Goal: Task Accomplishment & Management: Manage account settings

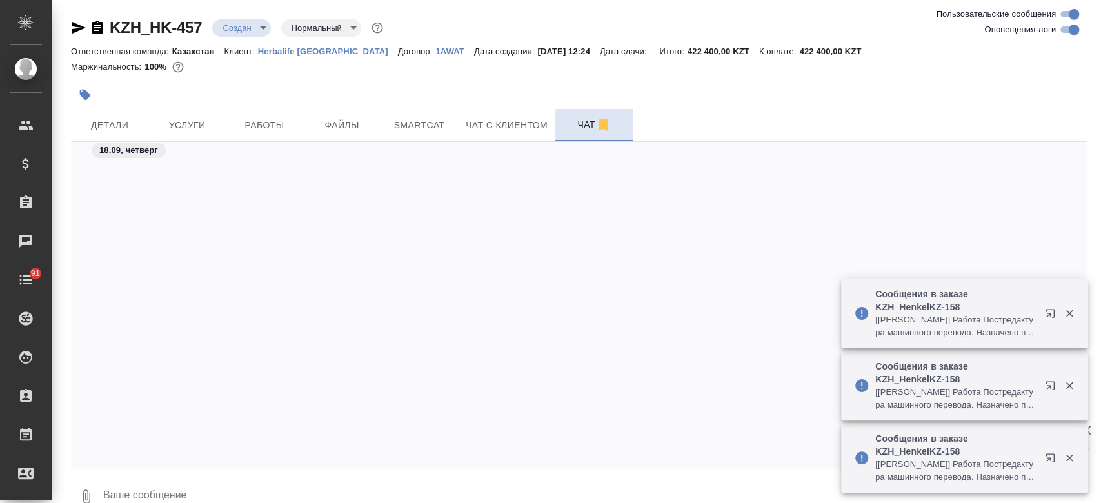
scroll to position [692, 0]
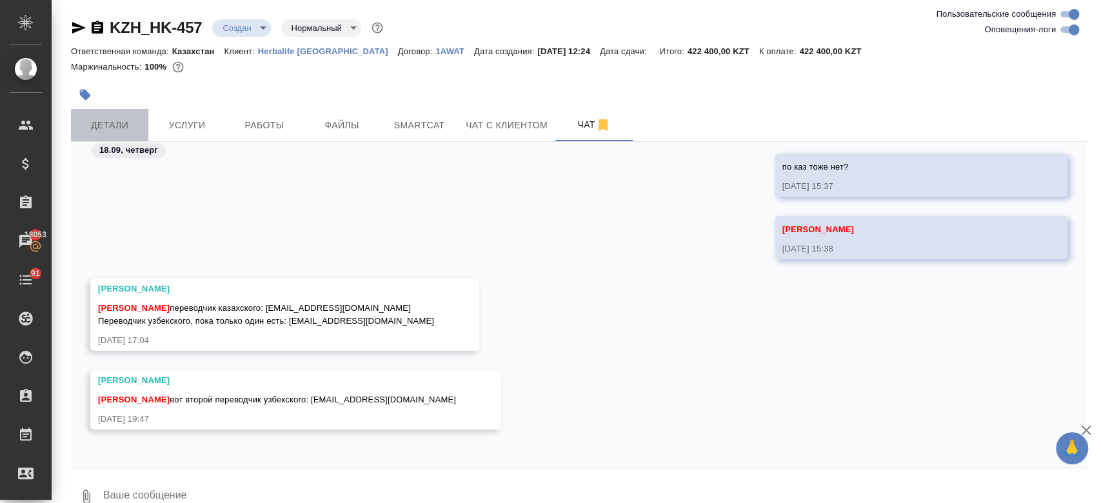
click at [132, 121] on span "Детали" at bounding box center [110, 125] width 62 height 16
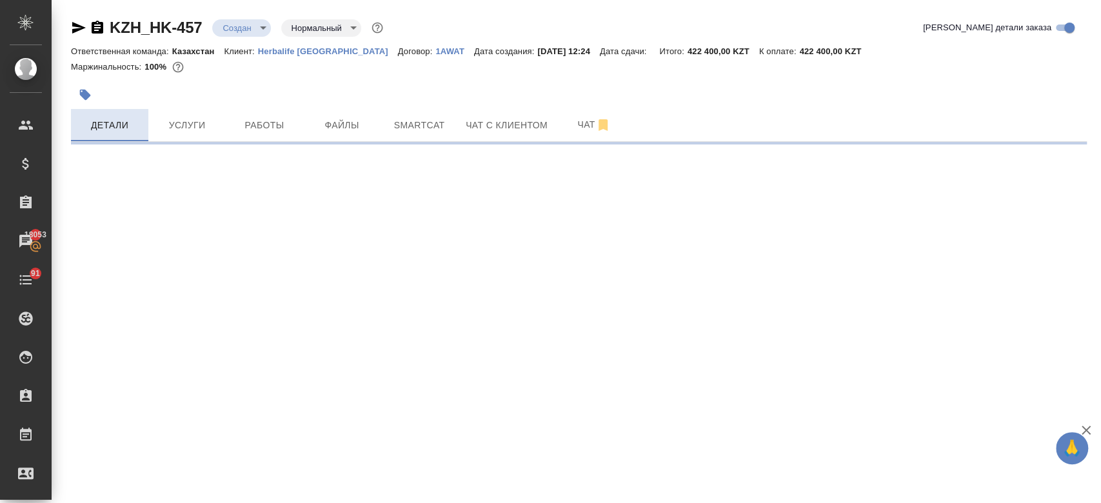
select select "RU"
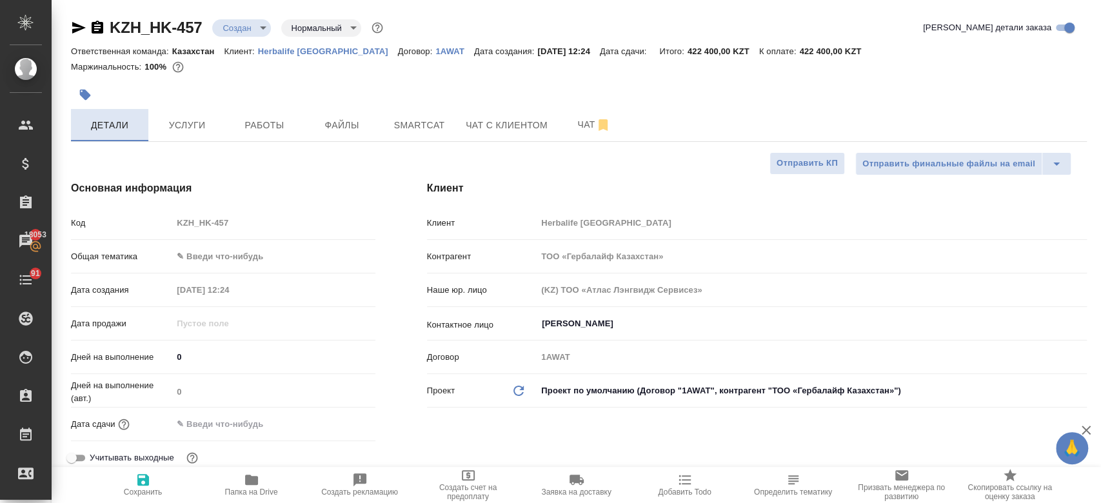
type textarea "x"
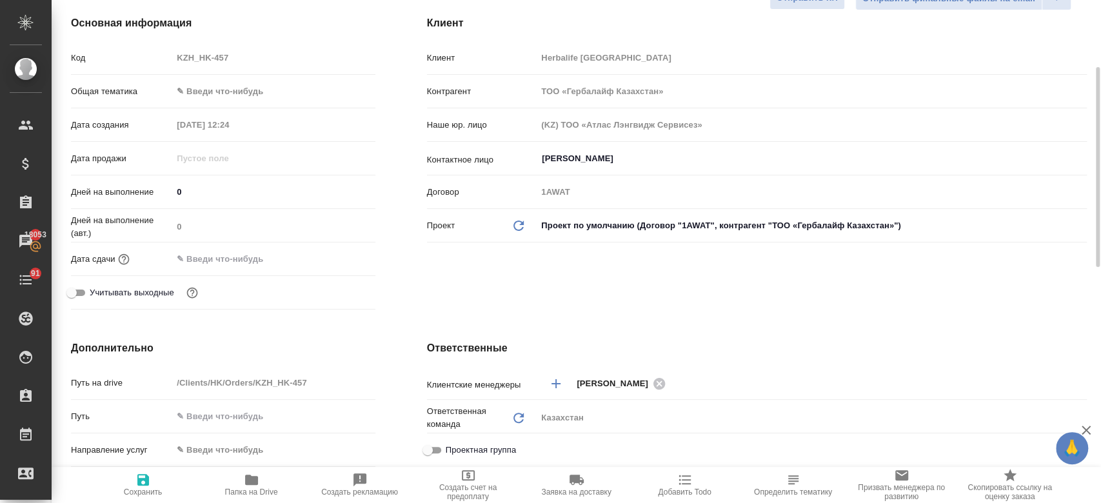
scroll to position [166, 0]
click at [240, 255] on input "text" at bounding box center [229, 257] width 113 height 19
click at [330, 254] on icon "button" at bounding box center [337, 257] width 15 height 15
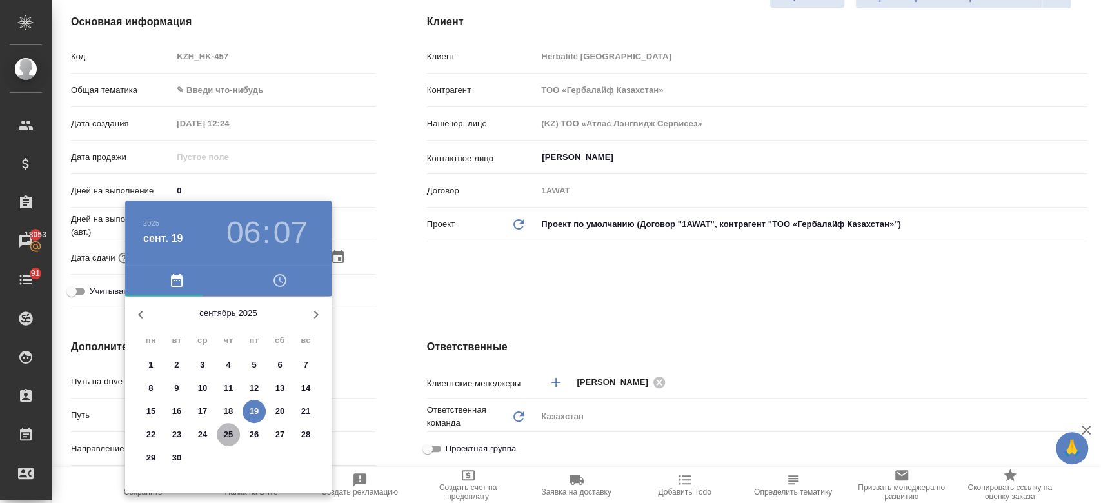
click at [232, 433] on p "25" at bounding box center [229, 434] width 10 height 13
type input "25.09.2025 06:07"
type textarea "x"
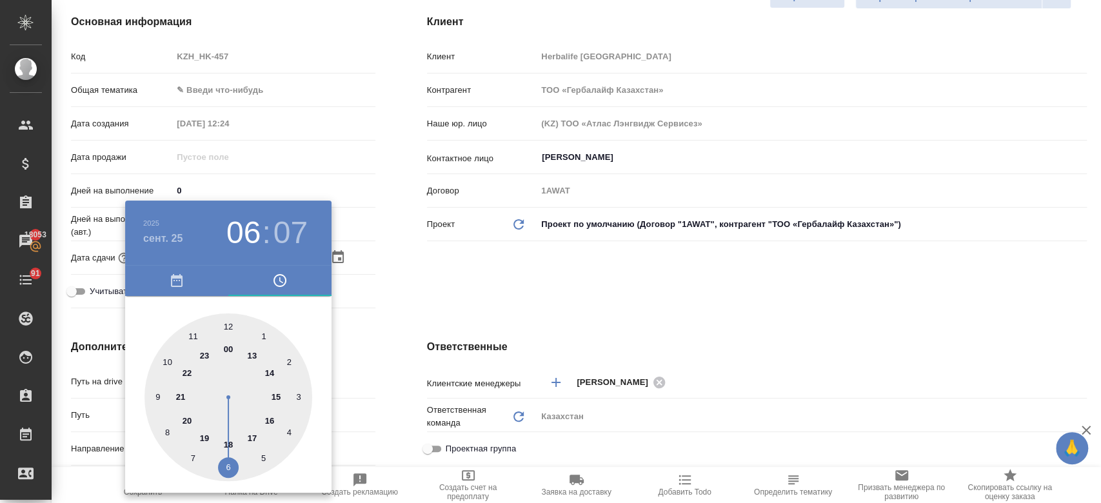
click at [274, 396] on div at bounding box center [228, 398] width 168 height 168
type input "25.09.2025 15:07"
type textarea "x"
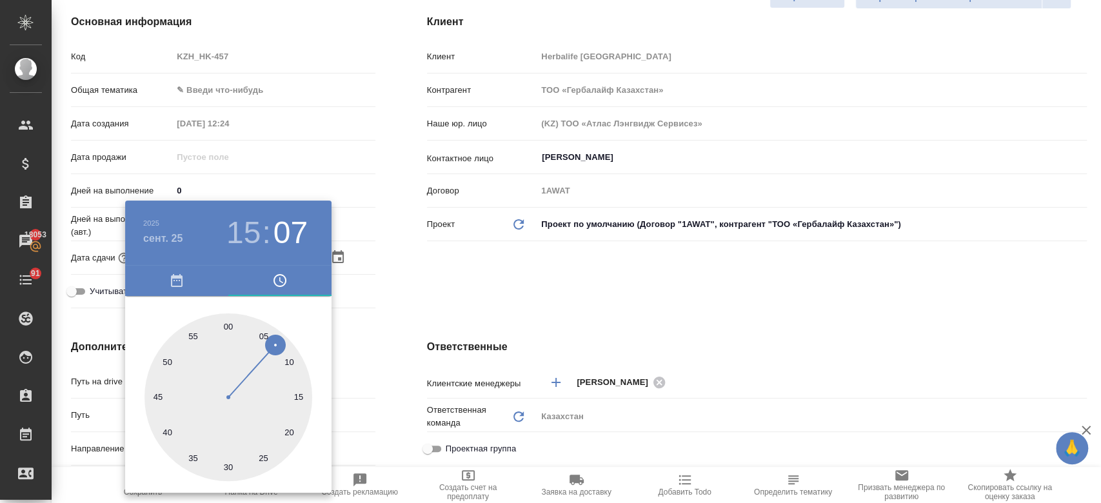
click at [228, 323] on div at bounding box center [228, 398] width 168 height 168
type input "25.09.2025 15:00"
type textarea "x"
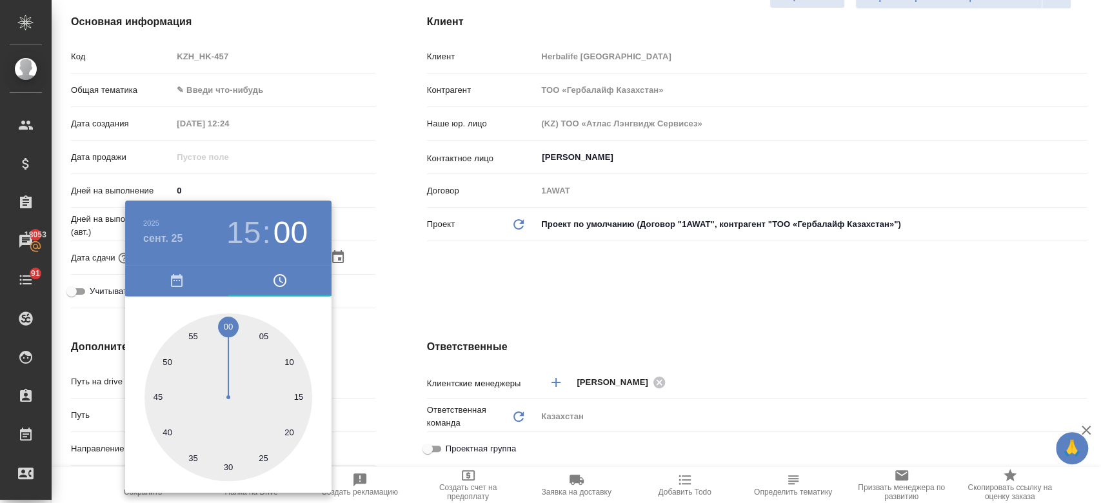
click at [459, 280] on div at bounding box center [550, 251] width 1101 height 503
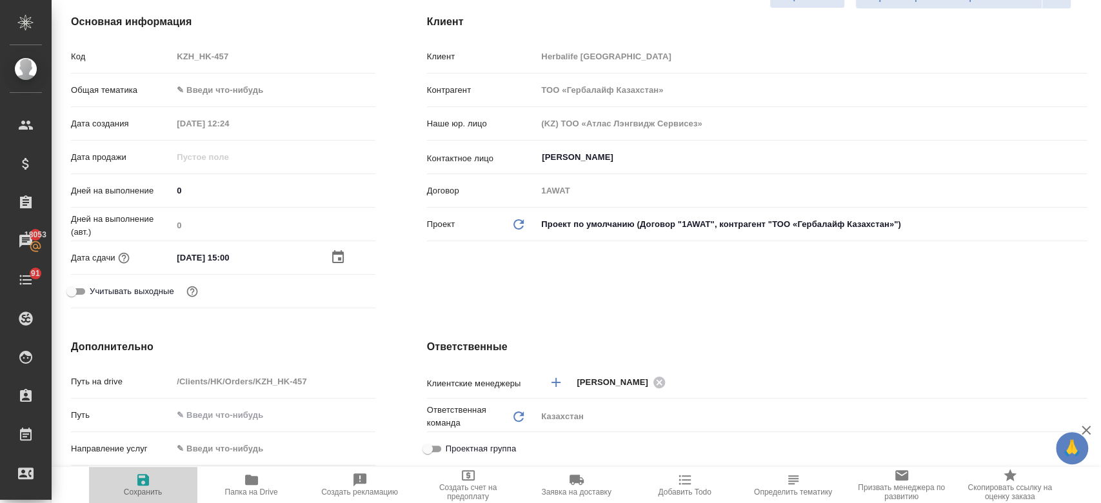
click at [146, 486] on icon "button" at bounding box center [142, 479] width 15 height 15
type textarea "x"
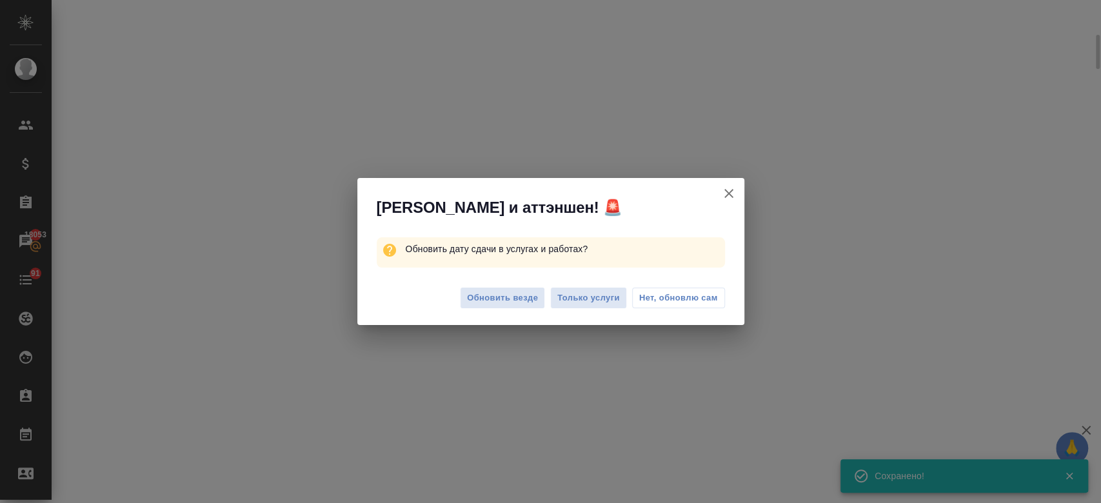
scroll to position [156, 0]
select select "RU"
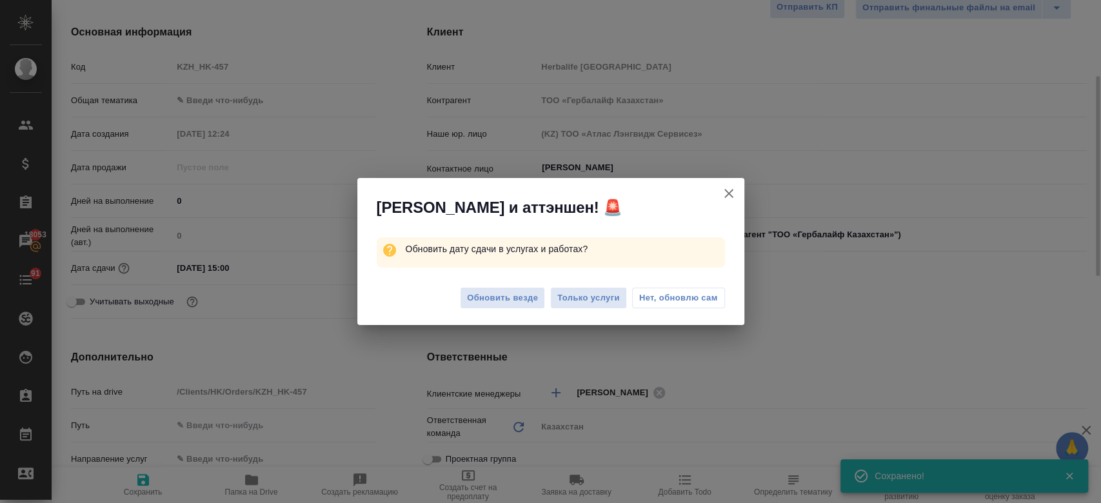
type textarea "x"
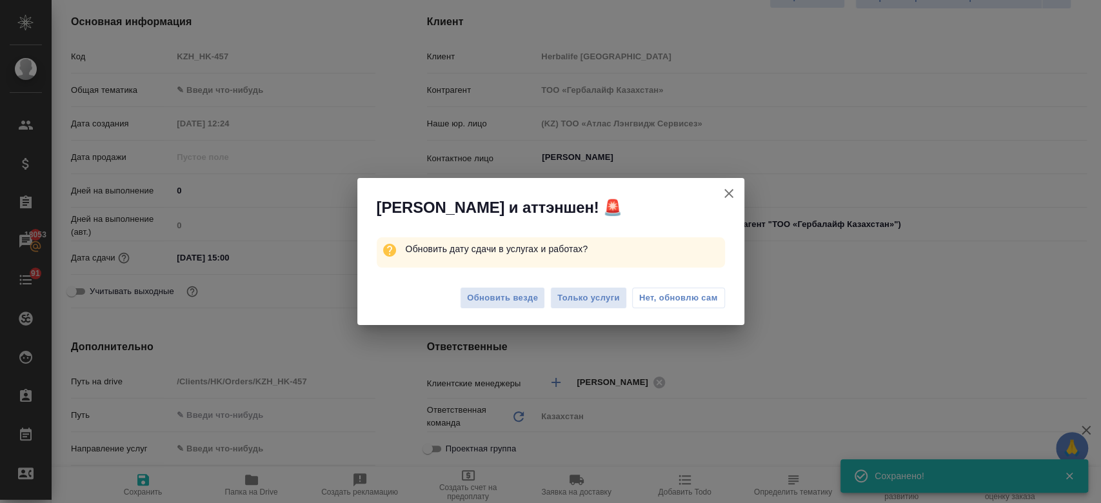
click at [599, 310] on div "Обновить везде Только услуги Нет, обновлю сам" at bounding box center [550, 300] width 387 height 52
click at [589, 302] on span "Только услуги" at bounding box center [588, 298] width 63 height 15
type textarea "x"
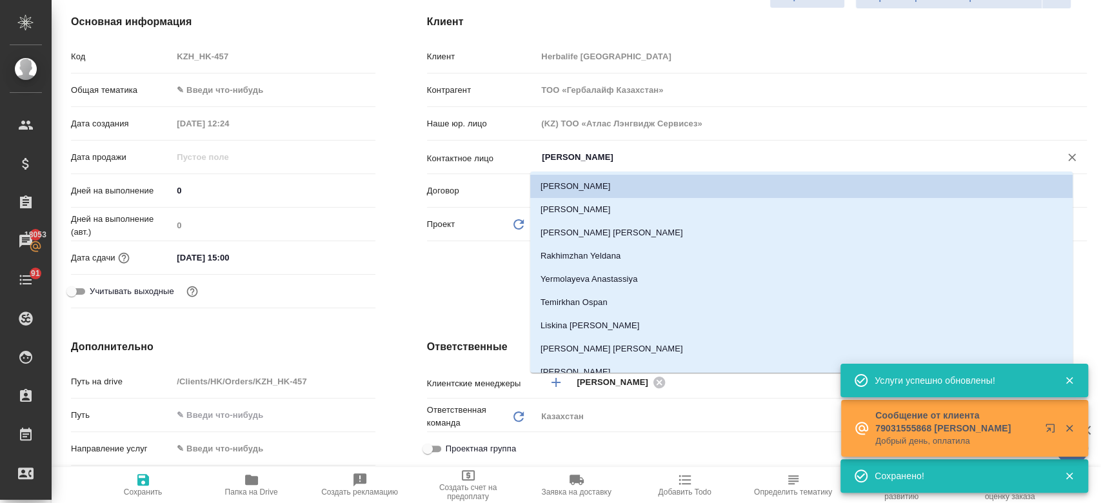
click at [578, 159] on input "Кенжибаева Гаухар" at bounding box center [790, 157] width 499 height 15
type textarea "x"
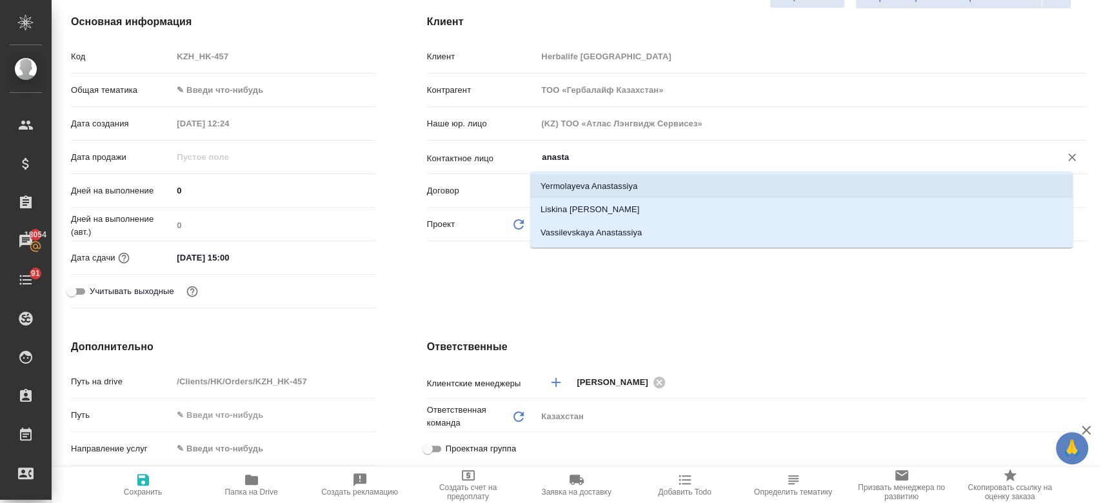
click at [580, 186] on li "Yermolayeva Anastassiya" at bounding box center [801, 186] width 543 height 23
type input "Yermolayeva Anastassiya"
type textarea "x"
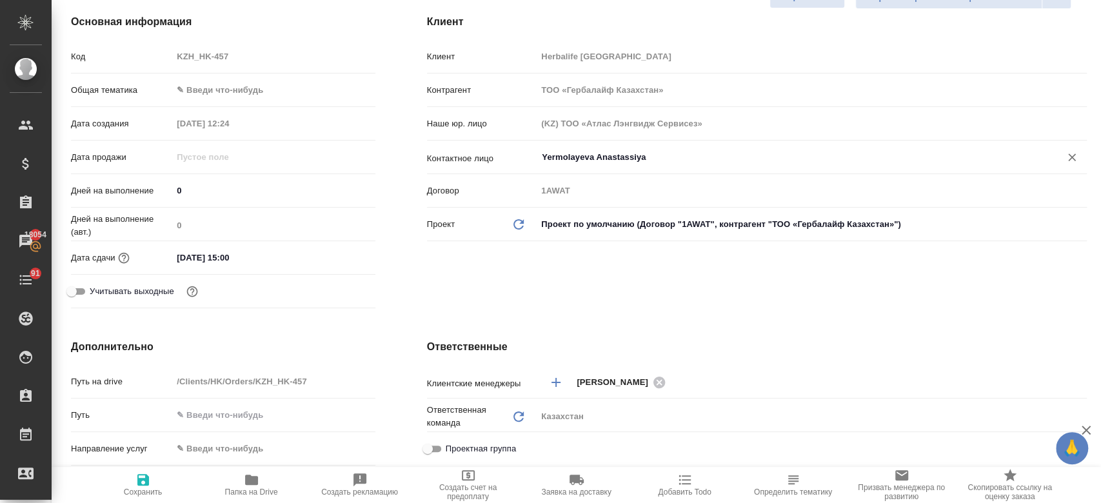
type input "Yermolayeva Anastassiya"
click at [137, 487] on icon "button" at bounding box center [142, 479] width 15 height 15
type textarea "x"
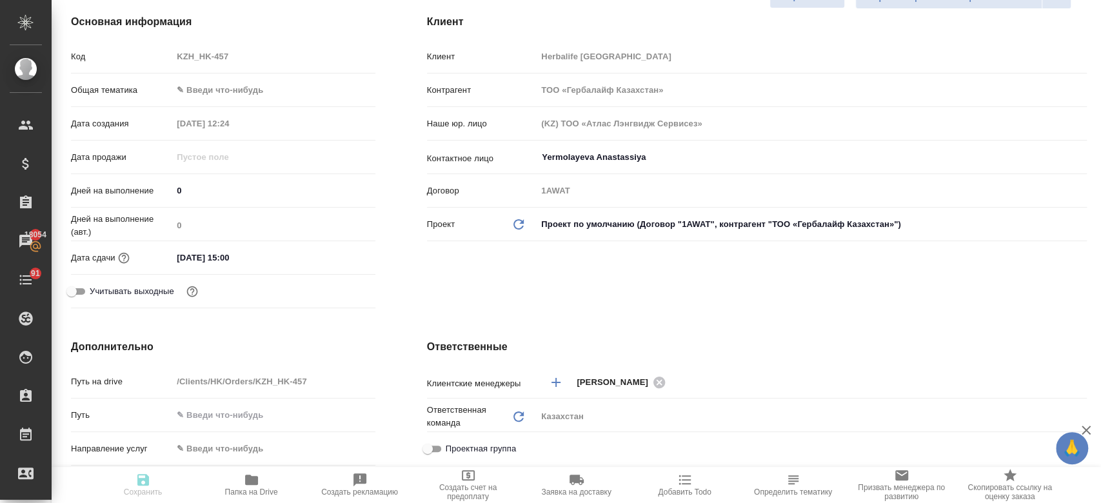
type textarea "x"
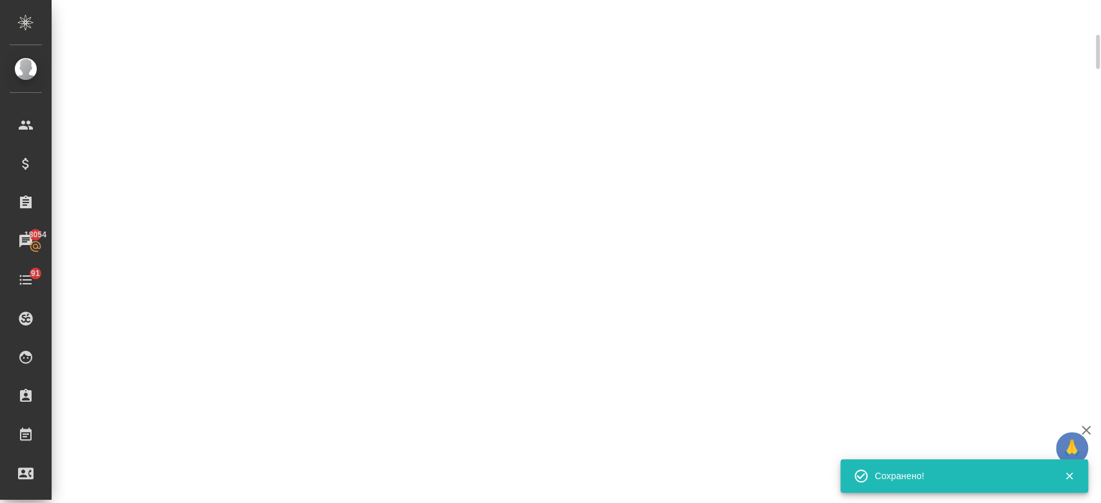
scroll to position [156, 0]
select select "RU"
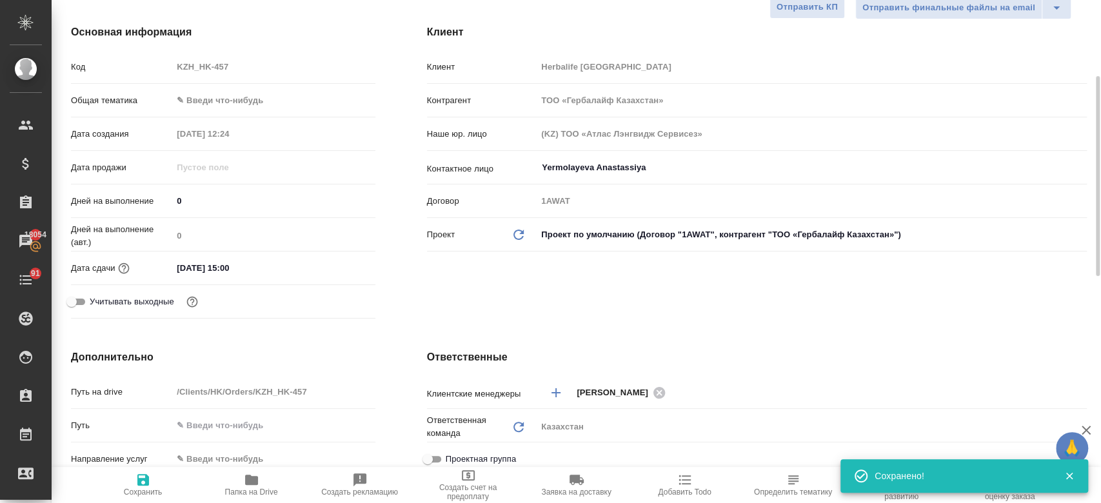
type textarea "x"
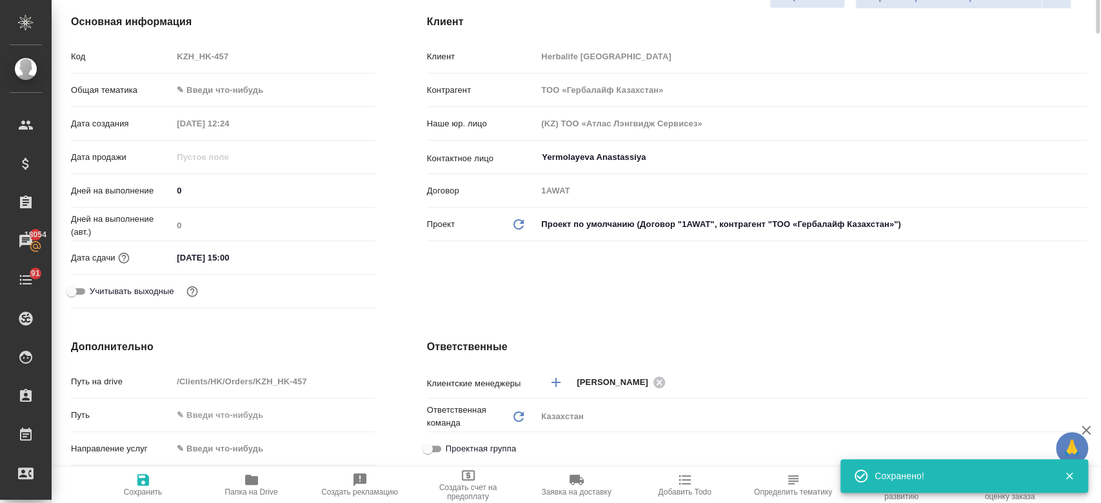
scroll to position [0, 0]
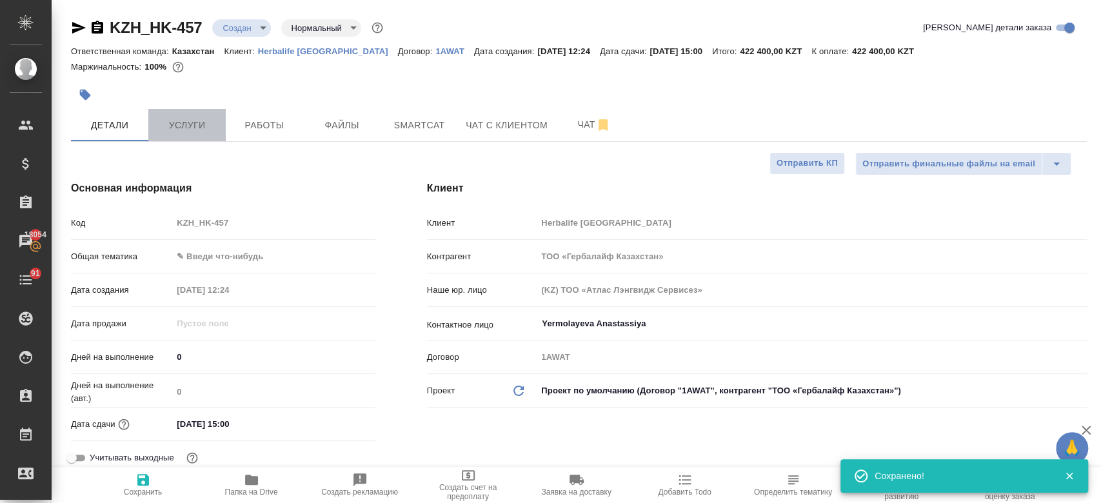
click at [177, 120] on span "Услуги" at bounding box center [187, 125] width 62 height 16
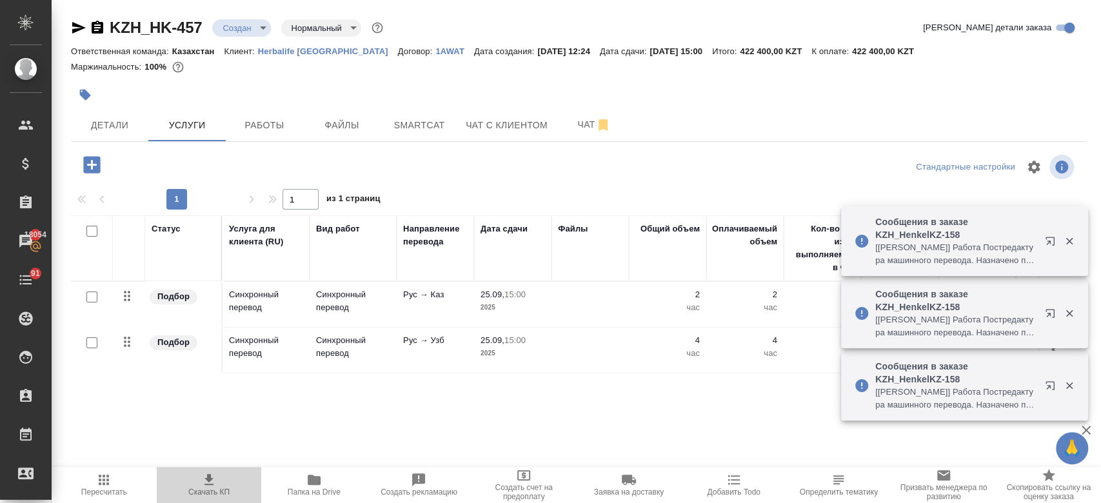
click at [212, 485] on icon "button" at bounding box center [208, 479] width 9 height 11
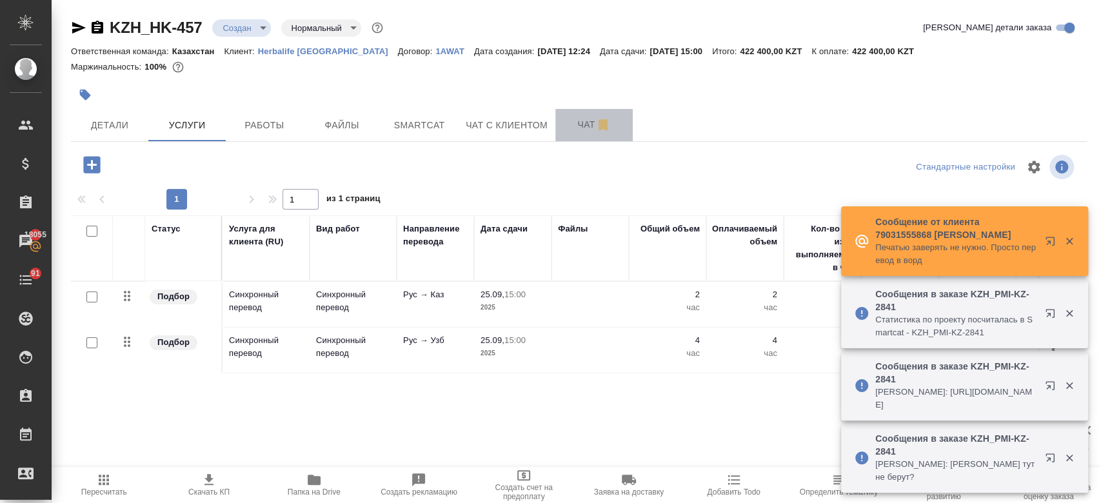
click at [568, 131] on span "Чат" at bounding box center [594, 125] width 62 height 16
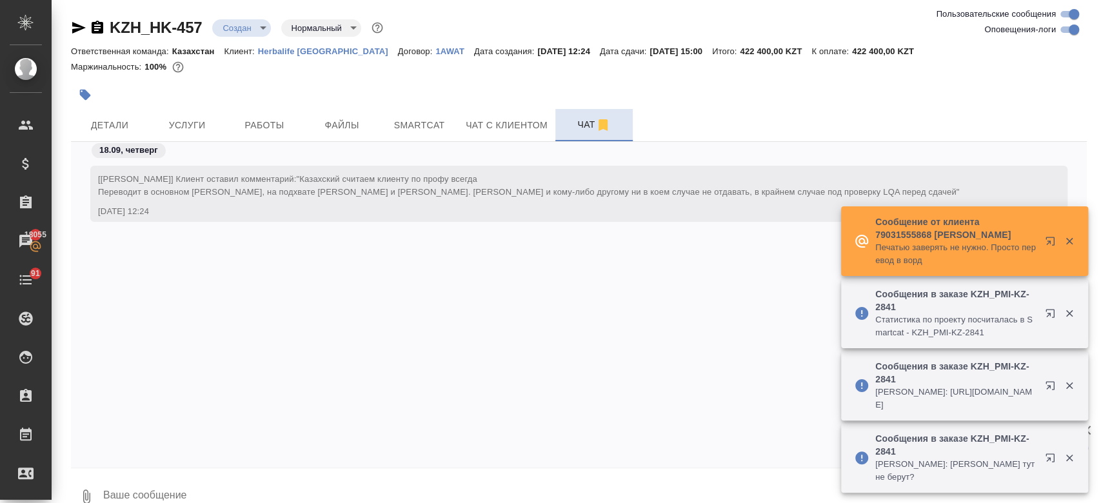
scroll to position [692, 0]
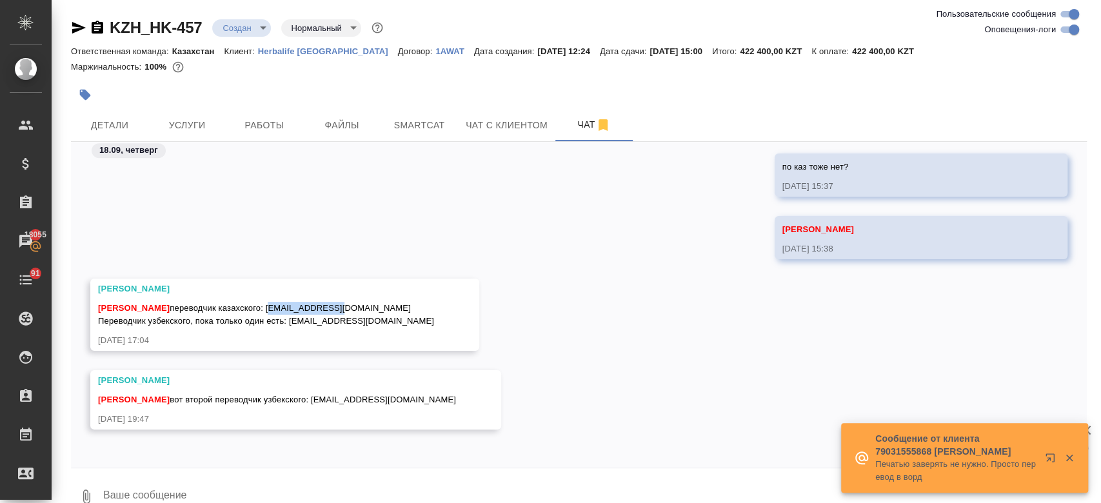
drag, startPoint x: 285, startPoint y: 307, endPoint x: 363, endPoint y: 307, distance: 77.4
click at [363, 307] on div "Кошербаева Назерке переводчик казахского: asema13@mail.ru Переводчик узбекского…" at bounding box center [266, 313] width 336 height 29
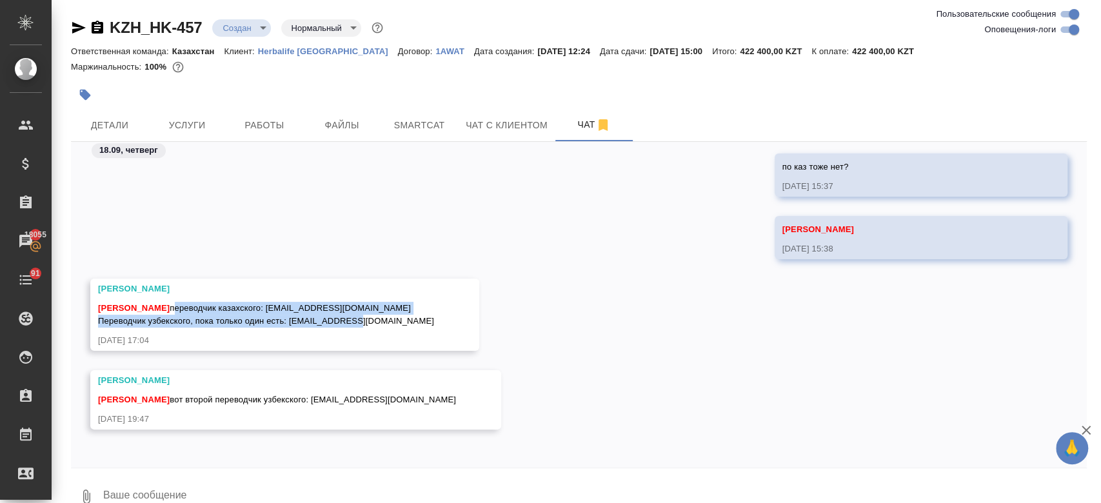
drag, startPoint x: 190, startPoint y: 307, endPoint x: 412, endPoint y: 318, distance: 222.2
click at [412, 318] on div "Федотова Ирина Кошербаева Назерке переводчик казахского: asema13@mail.ru Перево…" at bounding box center [284, 315] width 389 height 72
copy span "переводчик казахского: asema13@mail.ru Переводчик узбекского, пока только один …"
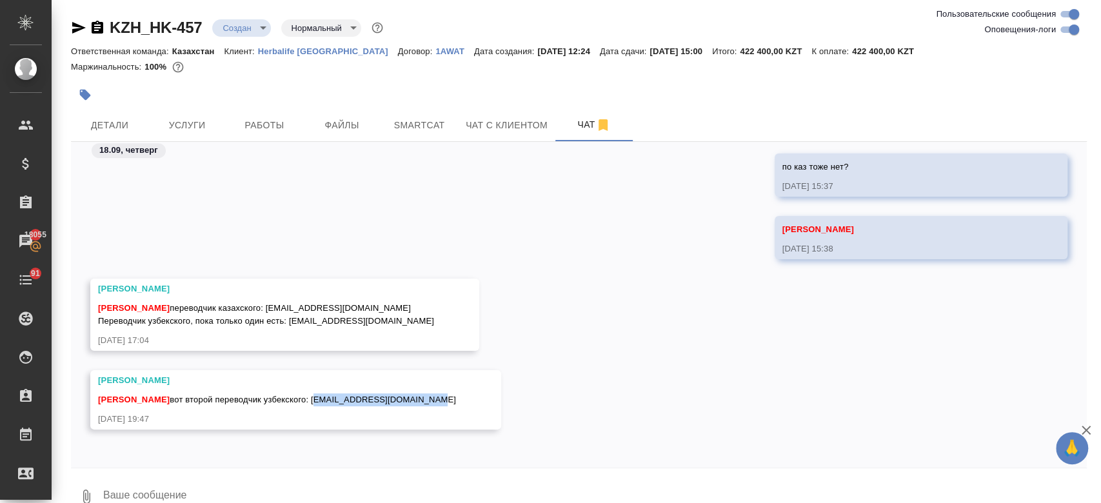
drag, startPoint x: 330, startPoint y: 398, endPoint x: 457, endPoint y: 398, distance: 127.7
click at [457, 398] on div "Федотова Ирина Кошербаева Назерке вот второй переводчик узбекского: a.karimkhod…" at bounding box center [295, 399] width 411 height 59
copy span "a.karimkhodjaev@gmail.com"
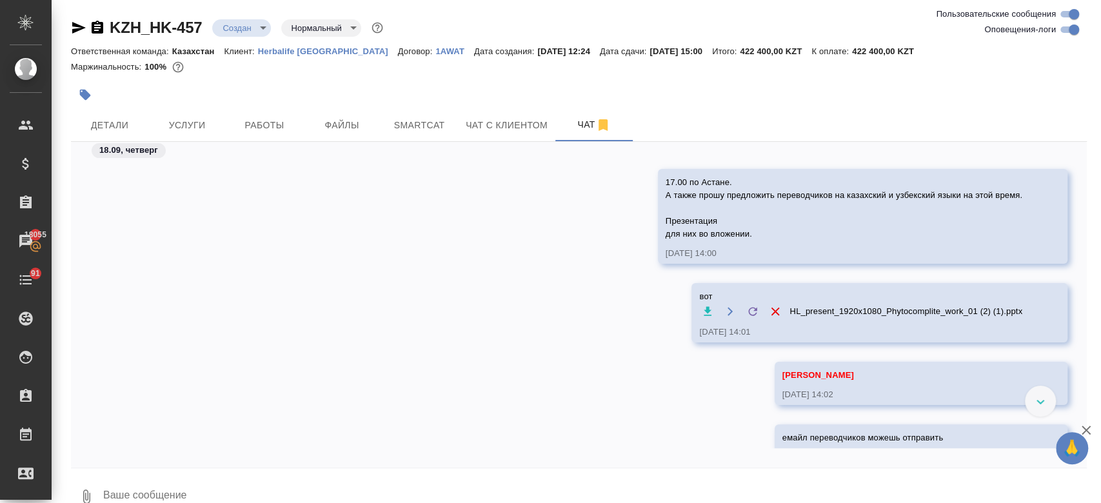
scroll to position [70, 0]
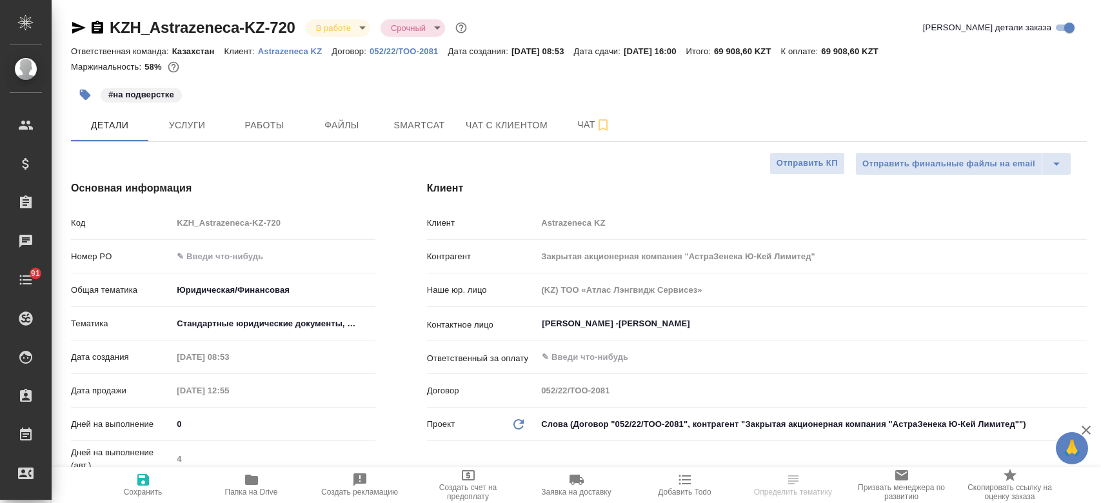
select select "RU"
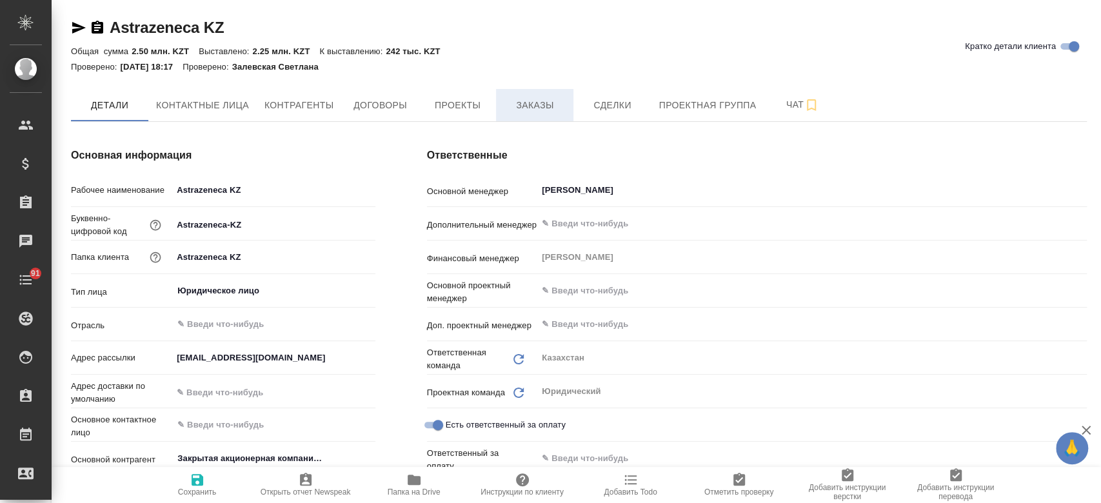
type textarea "x"
click at [527, 101] on span "Заказы" at bounding box center [535, 105] width 62 height 16
type textarea "x"
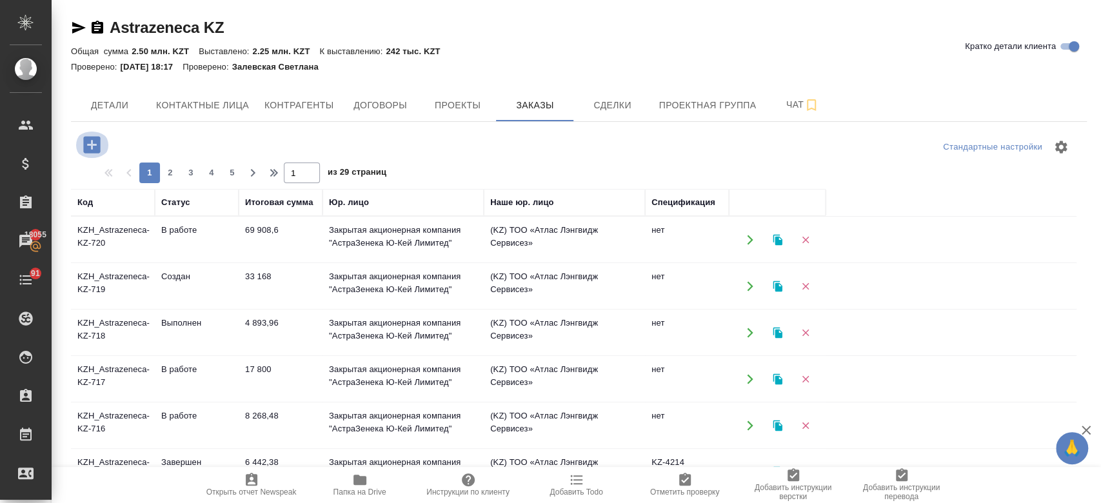
click at [90, 143] on icon "button" at bounding box center [91, 144] width 17 height 17
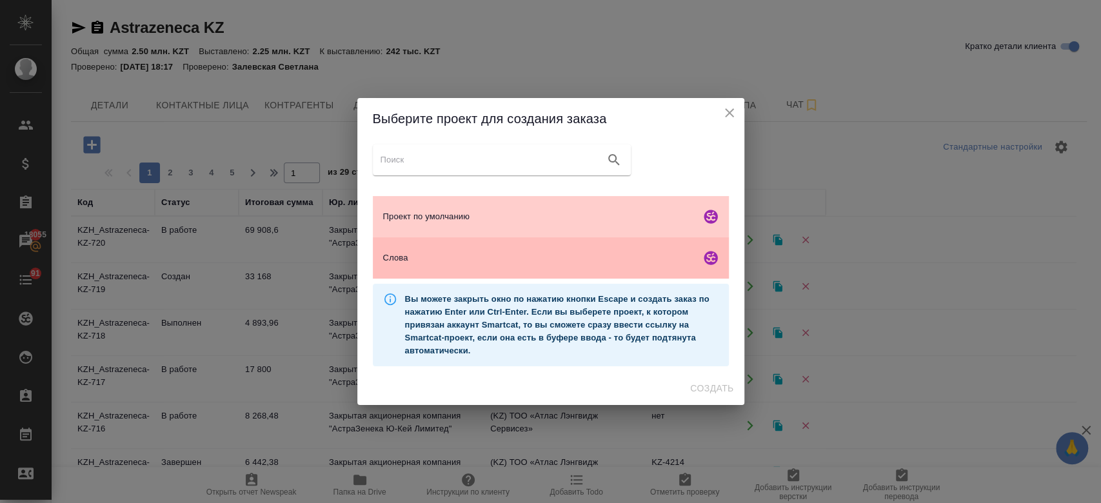
click at [457, 250] on div "Слова" at bounding box center [551, 257] width 356 height 41
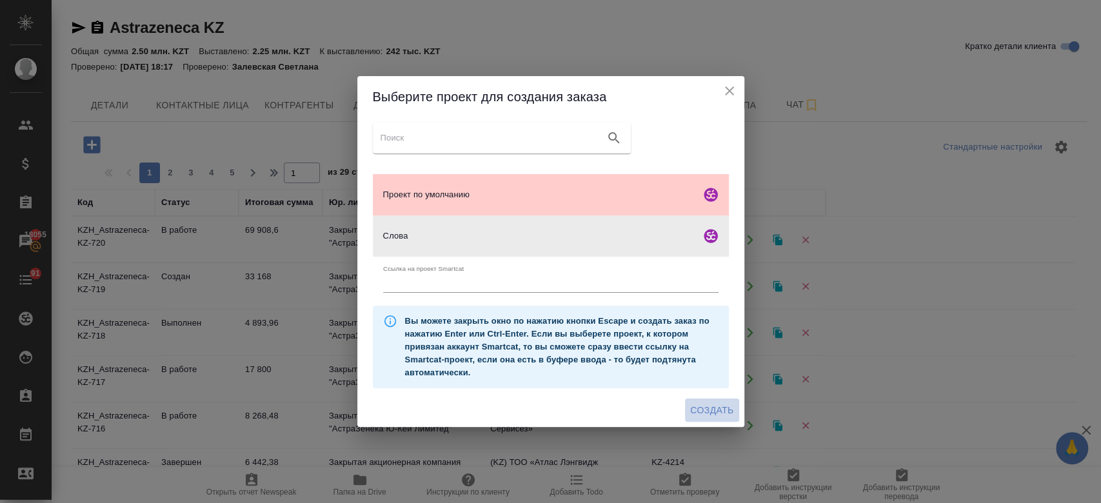
click at [714, 410] on span "Создать" at bounding box center [711, 411] width 43 height 16
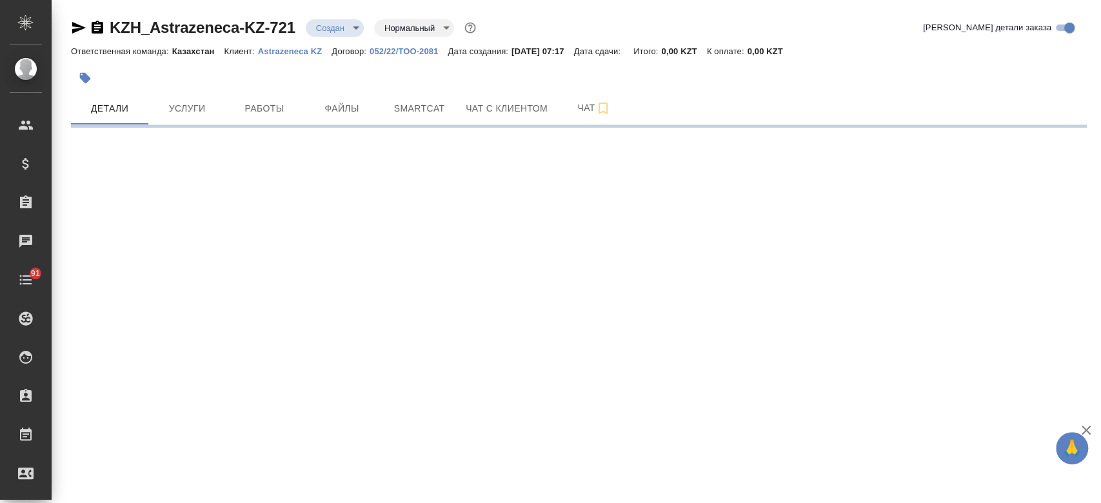
select select "RU"
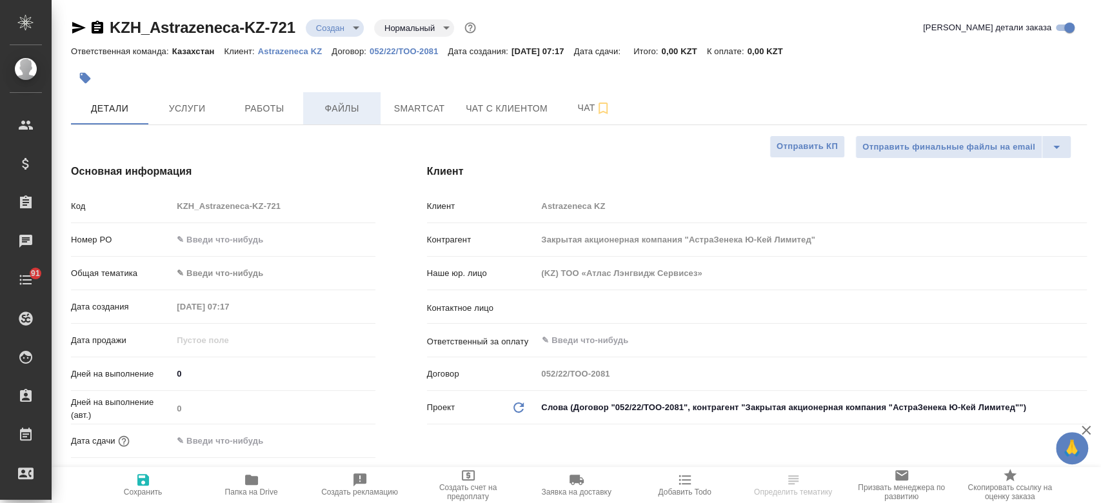
type textarea "x"
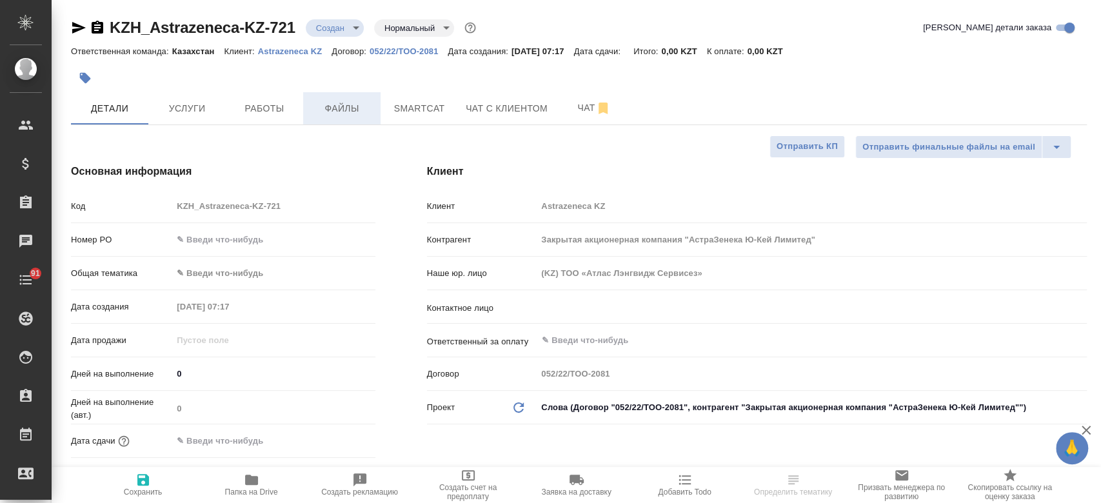
type textarea "x"
click at [343, 116] on span "Файлы" at bounding box center [342, 109] width 62 height 16
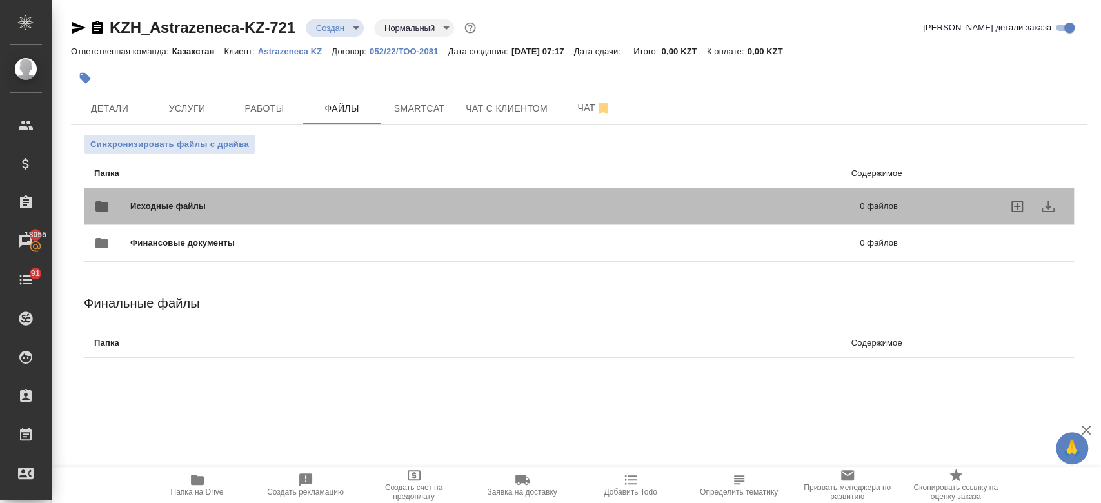
click at [263, 203] on span "Исходные файлы" at bounding box center [331, 206] width 403 height 13
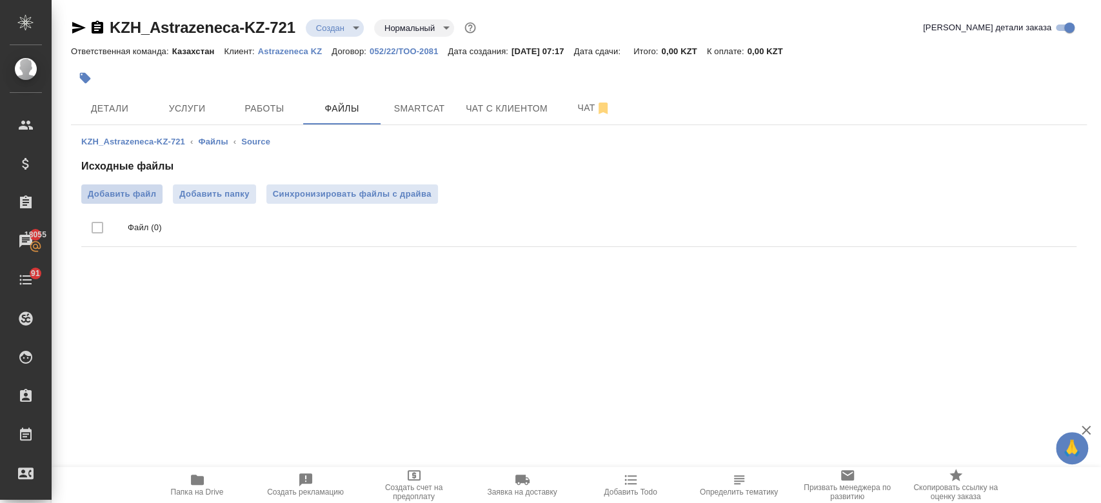
click at [139, 195] on span "Добавить файл" at bounding box center [122, 194] width 68 height 13
click at [0, 0] on input "Добавить файл" at bounding box center [0, 0] width 0 height 0
click at [140, 106] on span "Детали" at bounding box center [110, 109] width 62 height 16
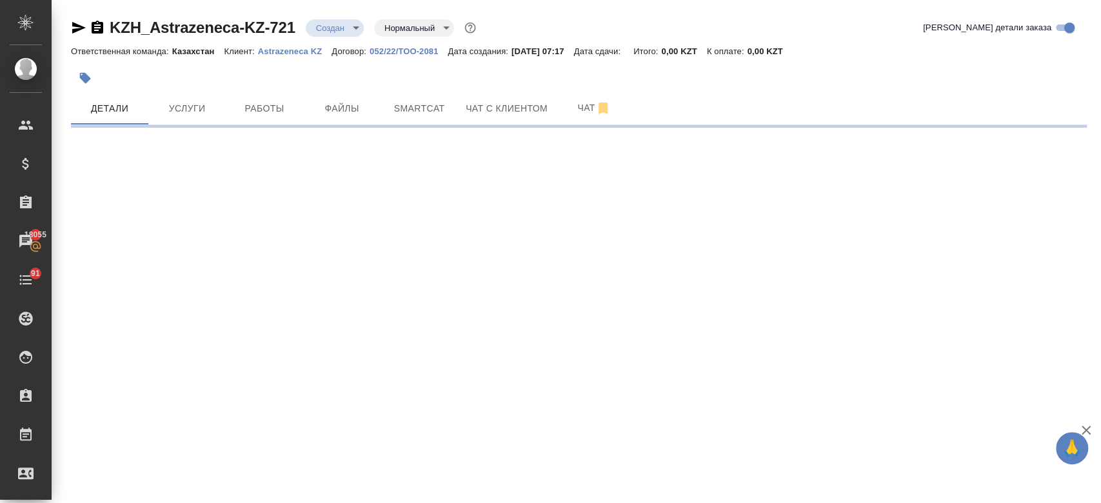
select select "RU"
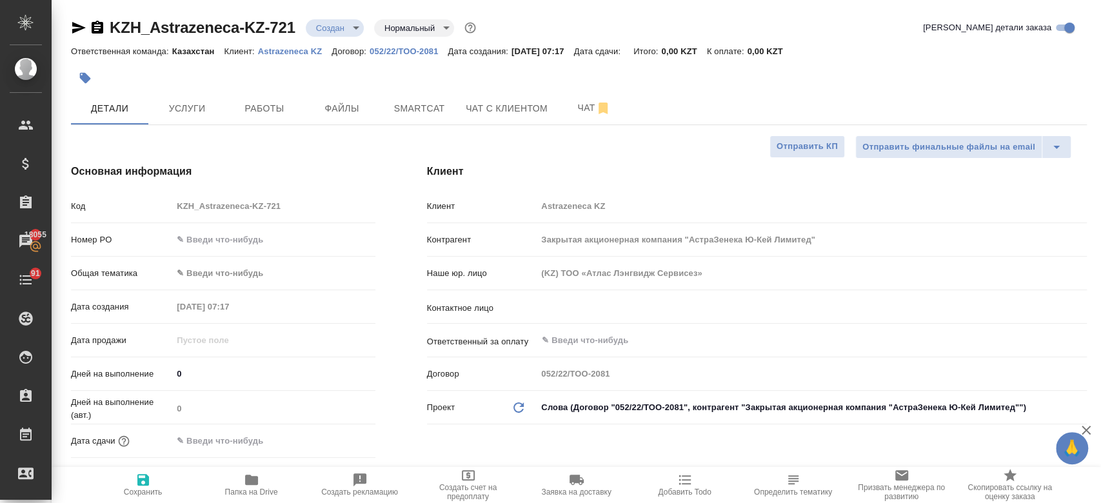
type textarea "x"
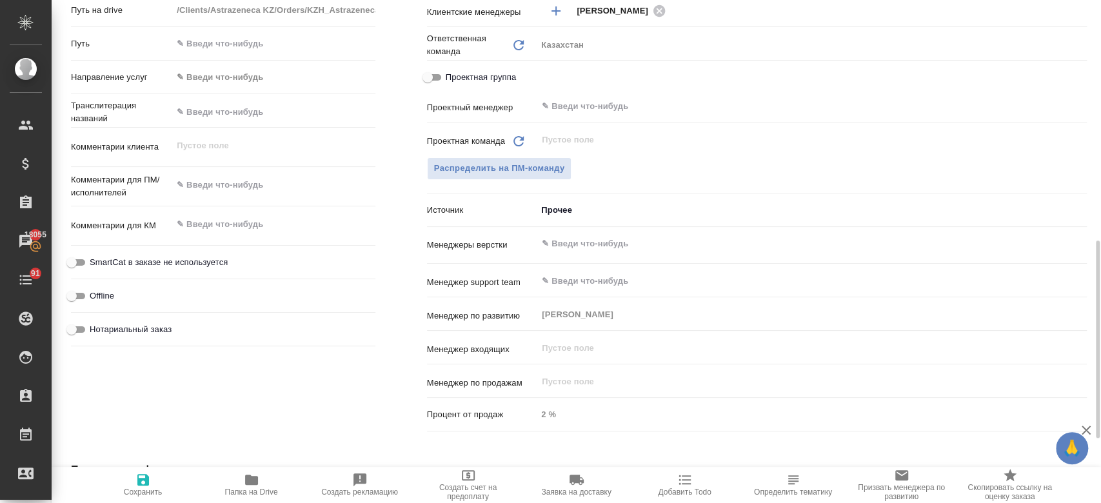
scroll to position [573, 0]
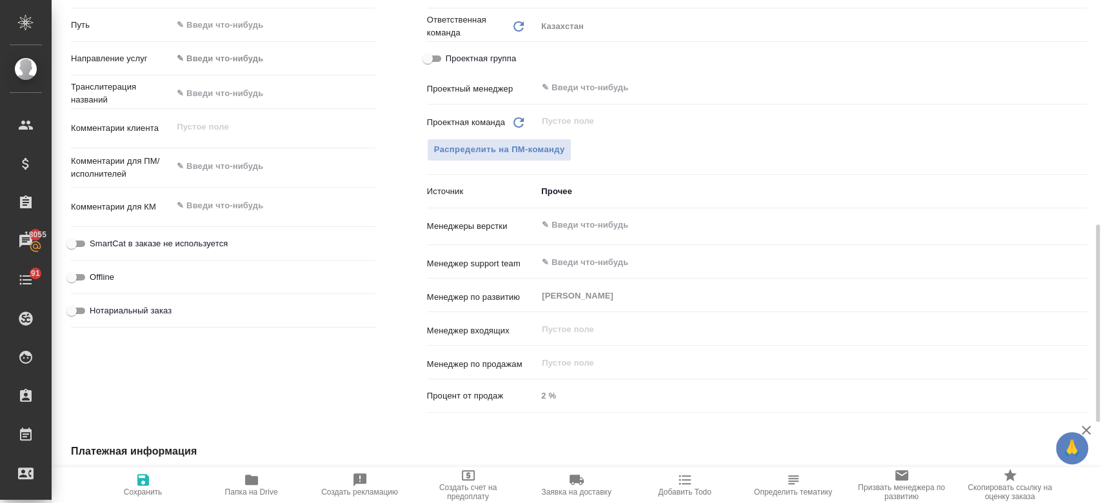
type textarea "x"
click at [233, 164] on textarea at bounding box center [273, 167] width 201 height 22
paste textarea "https://azcollaboration-my.sharepoint.com/personal/kphs074_astrazeneca_net/Docu…"
type textarea "https://azcollaboration-my.sharepoint.com/personal/kphs074_astrazeneca_net/Docu…"
type textarea "x"
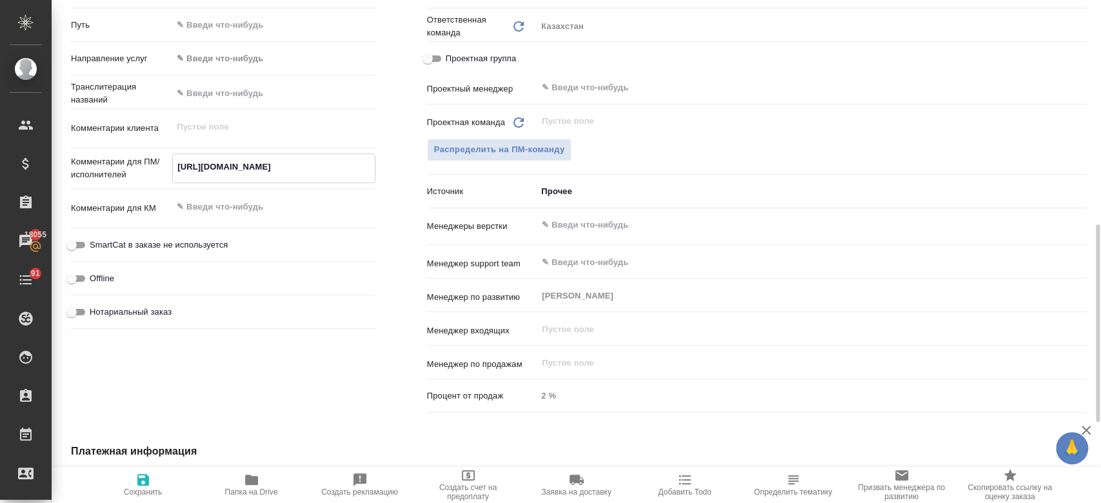
type textarea "x"
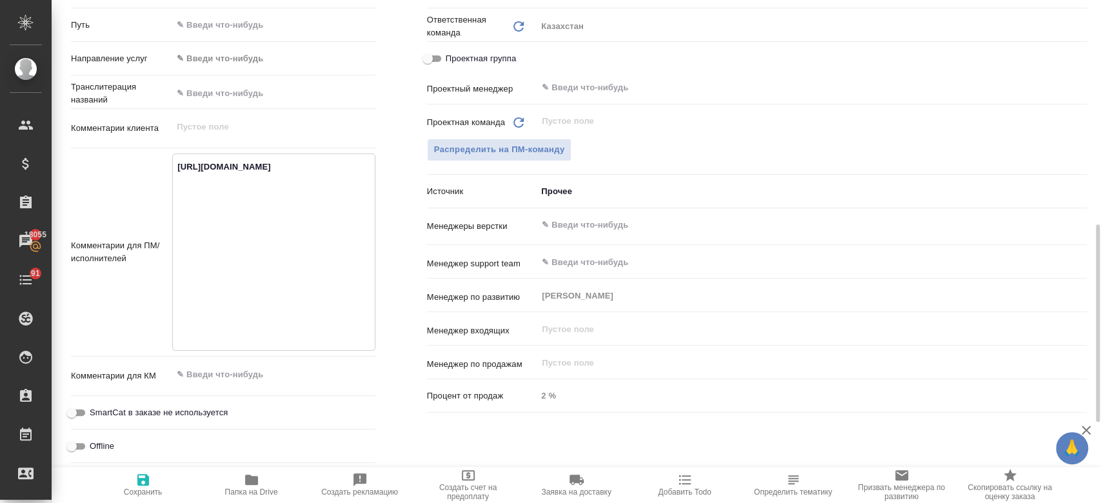
type textarea "x"
type textarea "https://azcollaboration-my.sharepoint.com/personal/kphs074_astrazeneca_net/Docu…"
type textarea "x"
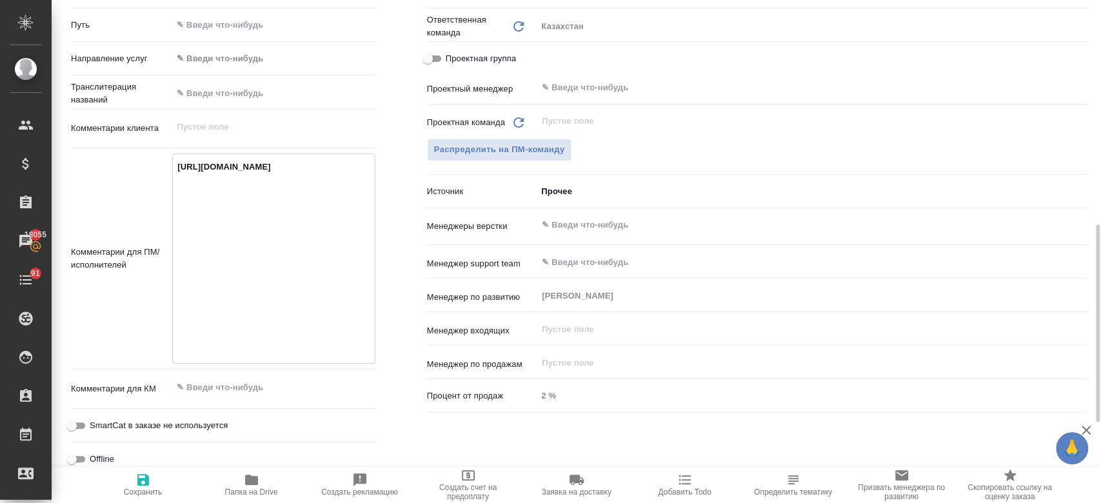
type textarea "https://azcollaboration-my.sharepoint.com/personal/kphs074_astrazeneca_net/Docu…"
type textarea "x"
click at [144, 491] on span "Сохранить" at bounding box center [143, 492] width 39 height 9
type textarea "x"
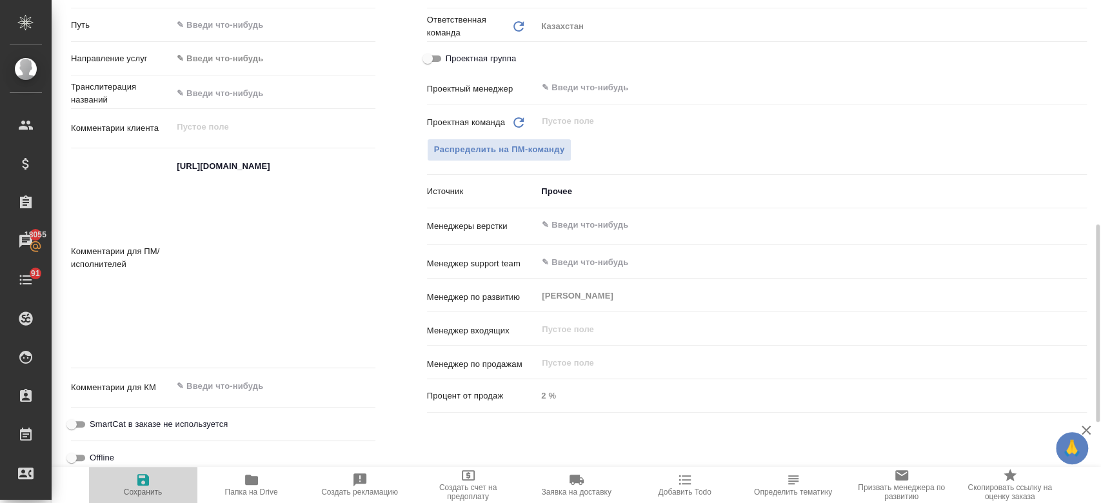
type textarea "x"
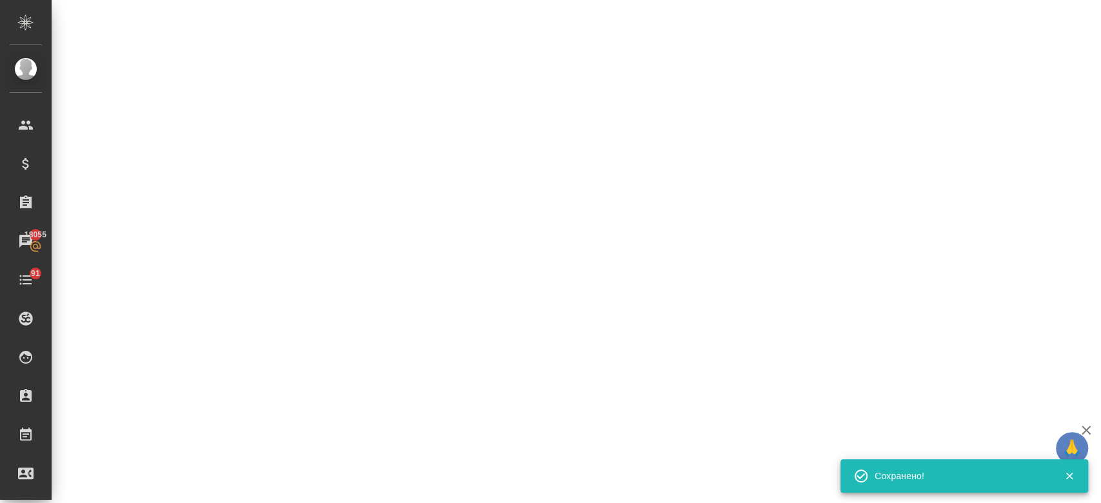
click at [298, 341] on div ".cls-1 fill:#fff; AWATERA Kosherbayeva Nazerke Клиенты Спецификации Заказы 1805…" at bounding box center [550, 251] width 1101 height 503
select select "RU"
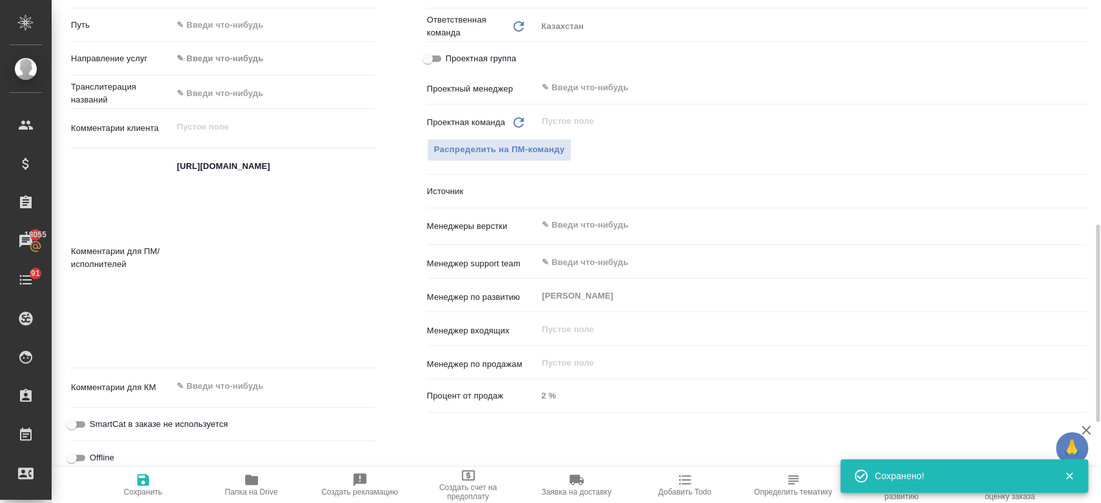
type textarea "x"
click at [298, 341] on textarea "https://azcollaboration-my.sharepoint.com/personal/kphs074_astrazeneca_net/Docu…" at bounding box center [273, 257] width 201 height 203
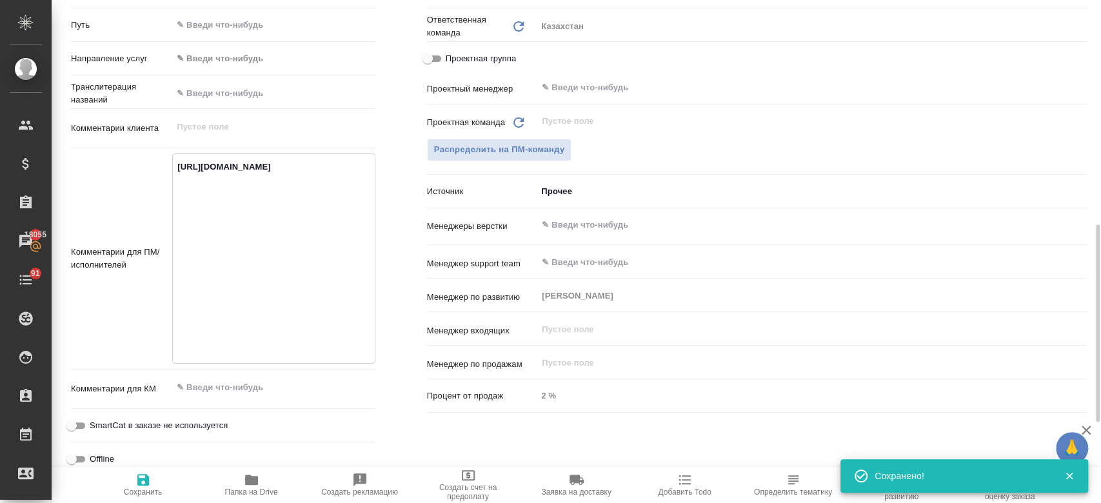
click at [282, 319] on textarea "https://azcollaboration-my.sharepoint.com/personal/kphs074_astrazeneca_net/Docu…" at bounding box center [273, 257] width 201 height 203
click at [263, 288] on textarea "https://azcollaboration-my.sharepoint.com/personal/kphs074_astrazeneca_net/Docu…" at bounding box center [273, 257] width 201 height 203
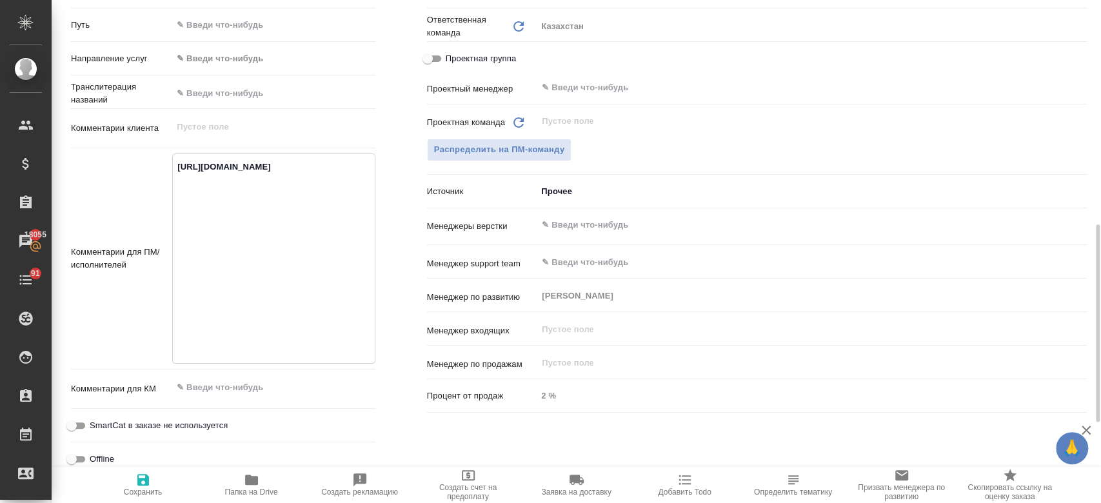
drag, startPoint x: 315, startPoint y: 344, endPoint x: 174, endPoint y: 170, distance: 223.9
click at [174, 170] on textarea "https://azcollaboration-my.sharepoint.com/personal/kphs074_astrazeneca_net/Docu…" at bounding box center [273, 257] width 201 height 203
type textarea "x"
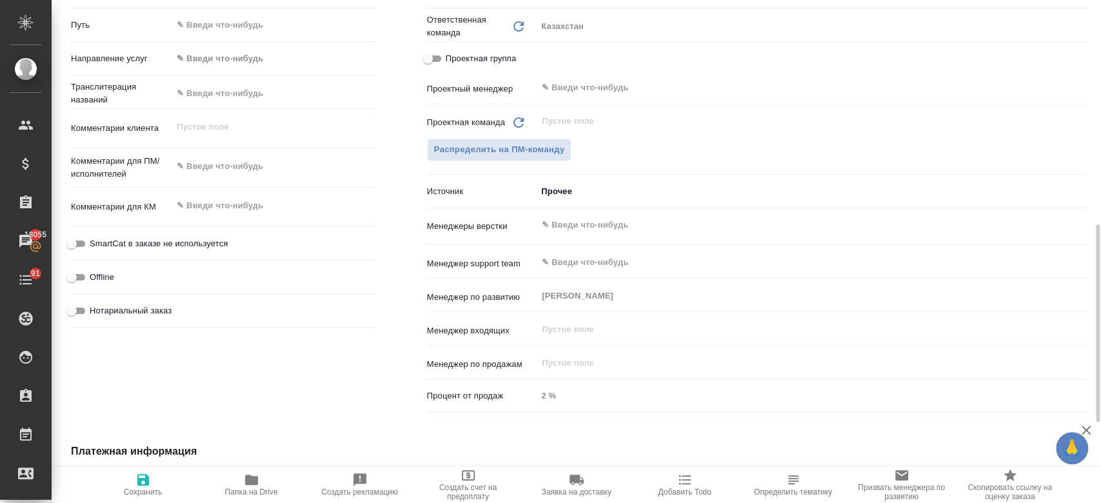
type textarea "x"
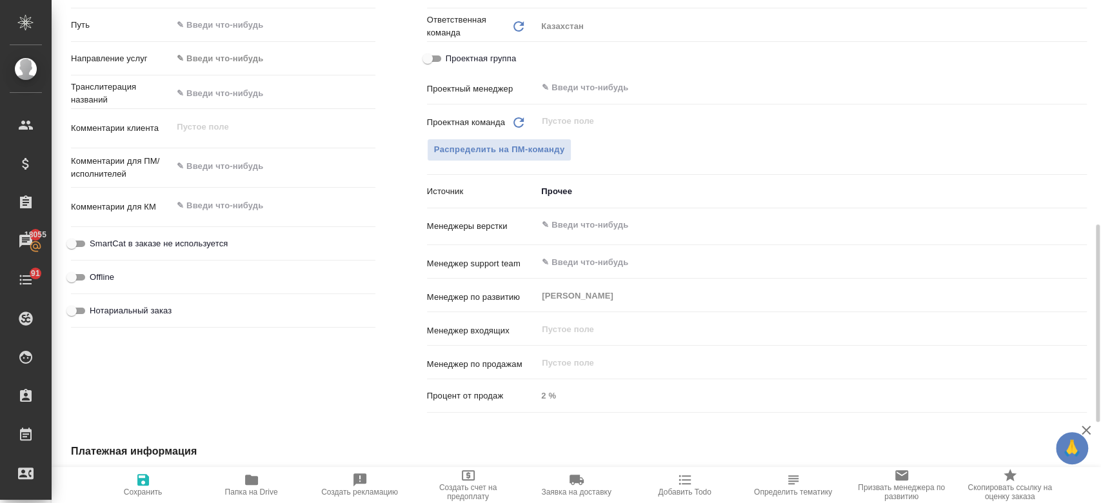
type textarea "x"
click at [139, 497] on button "Сохранить" at bounding box center [143, 485] width 108 height 36
type textarea "x"
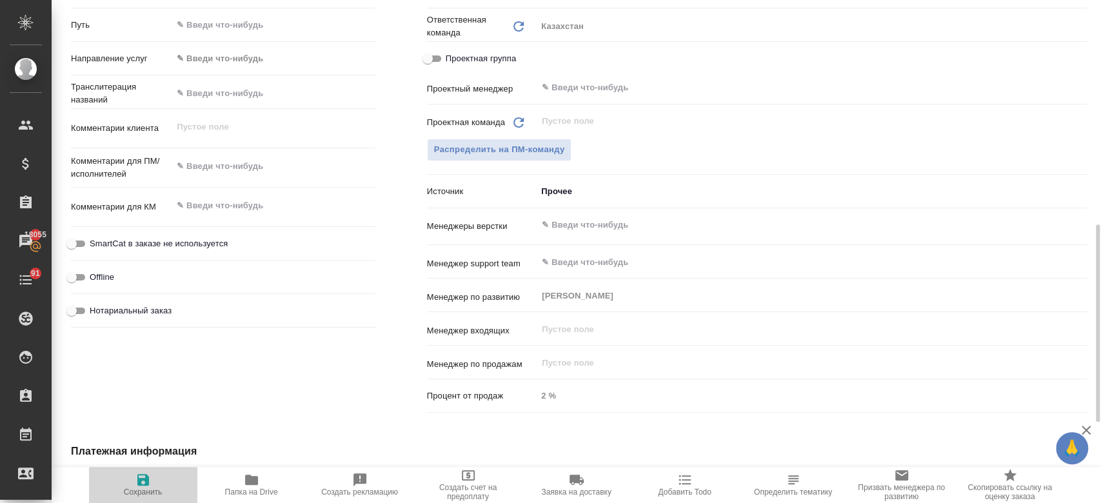
type textarea "x"
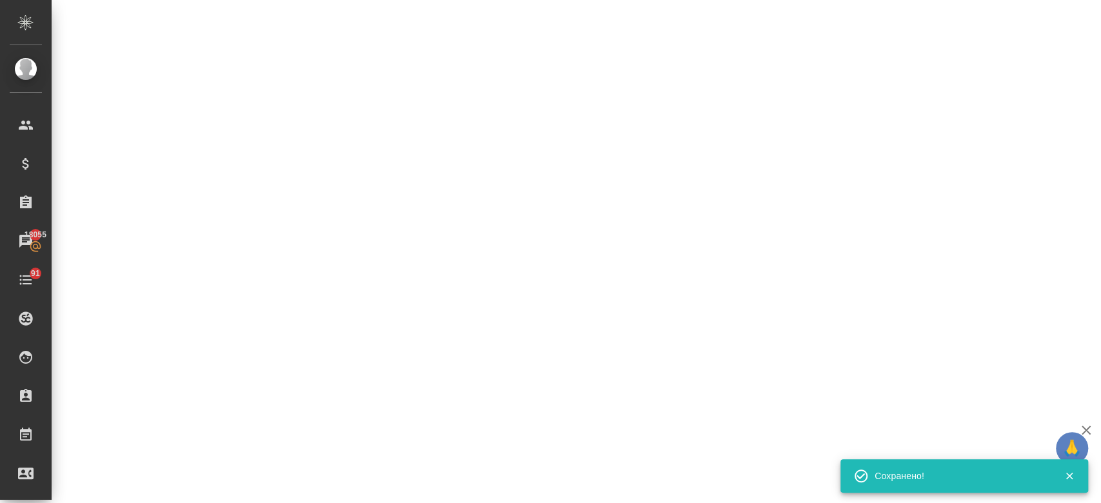
select select "RU"
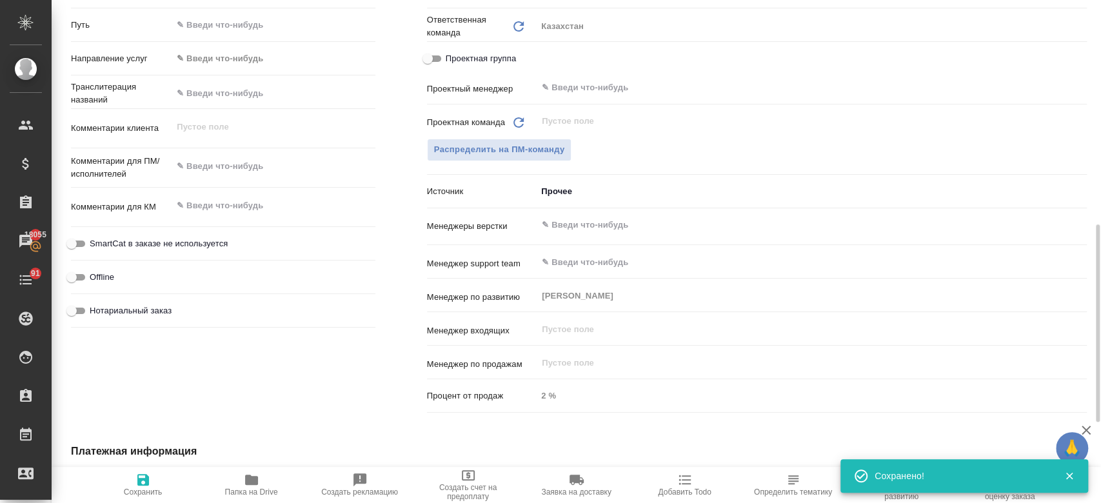
type textarea "x"
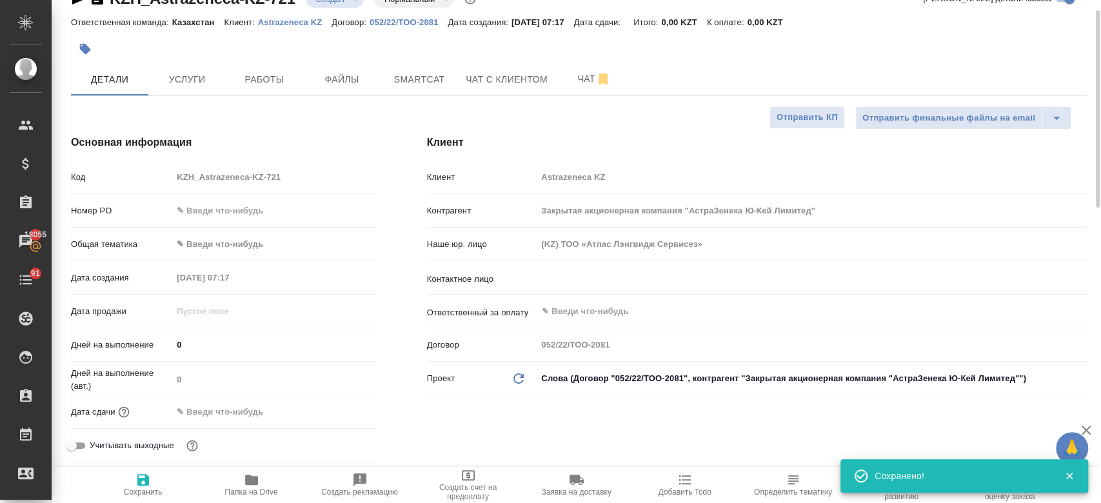
scroll to position [28, 0]
click at [588, 81] on span "Чат" at bounding box center [594, 80] width 62 height 16
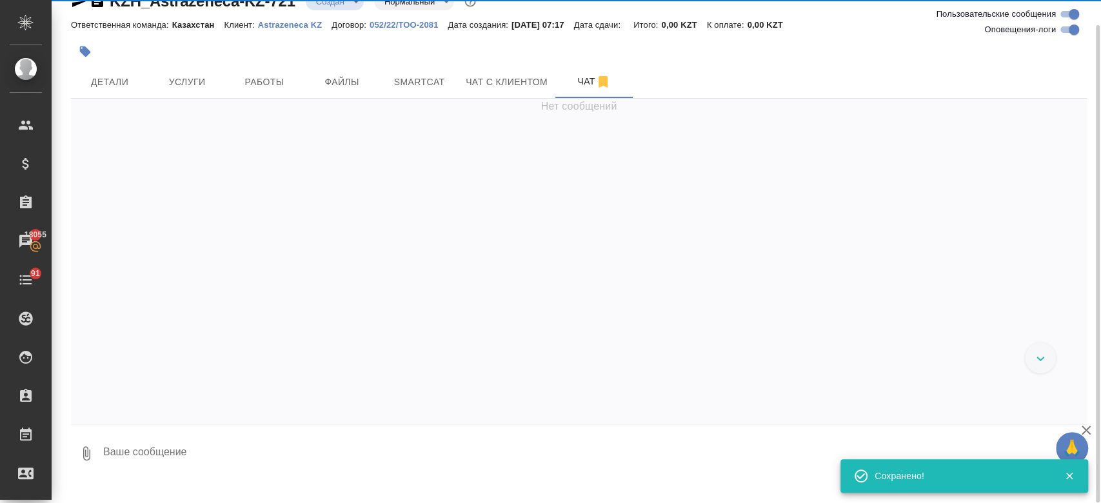
scroll to position [26, 0]
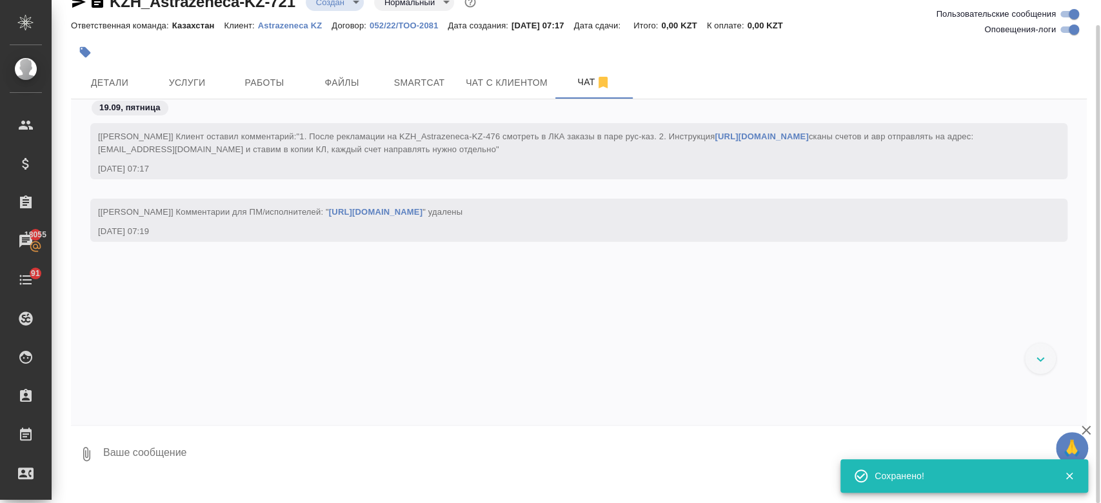
click at [322, 458] on textarea at bounding box center [594, 454] width 985 height 44
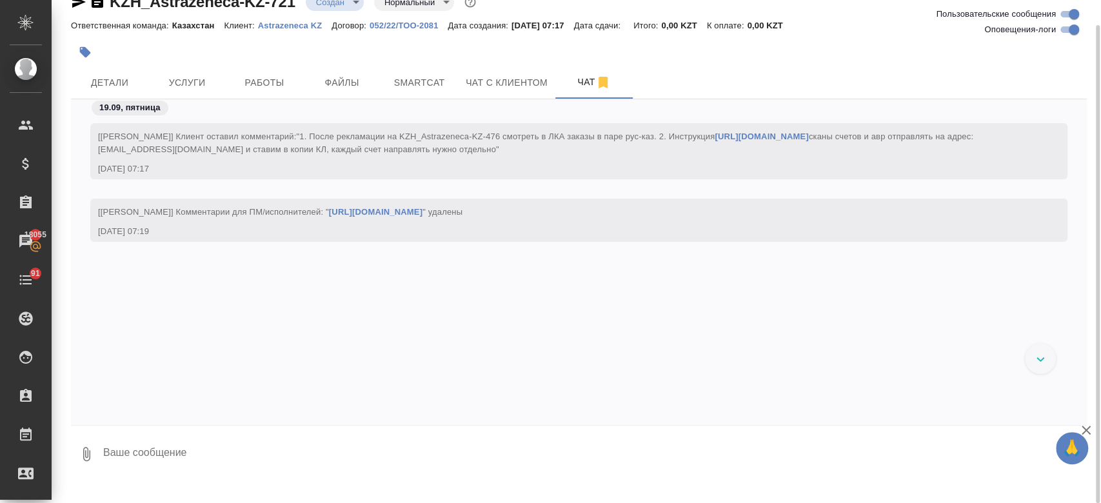
click at [329, 217] on link "https://azcollaboration-my.sharepoint.com/personal/kphs074_astrazeneca_net/Docu…" at bounding box center [376, 212] width 94 height 10
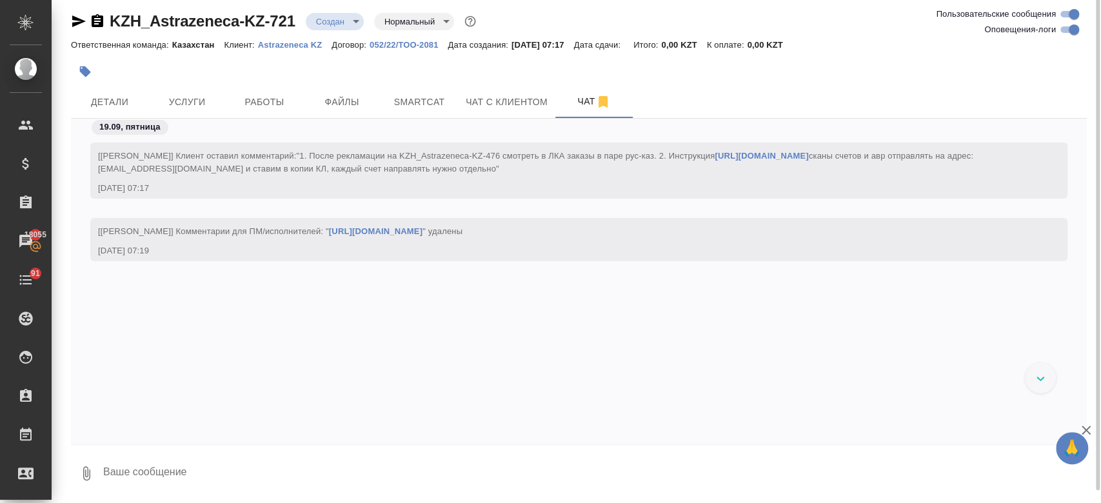
scroll to position [0, 0]
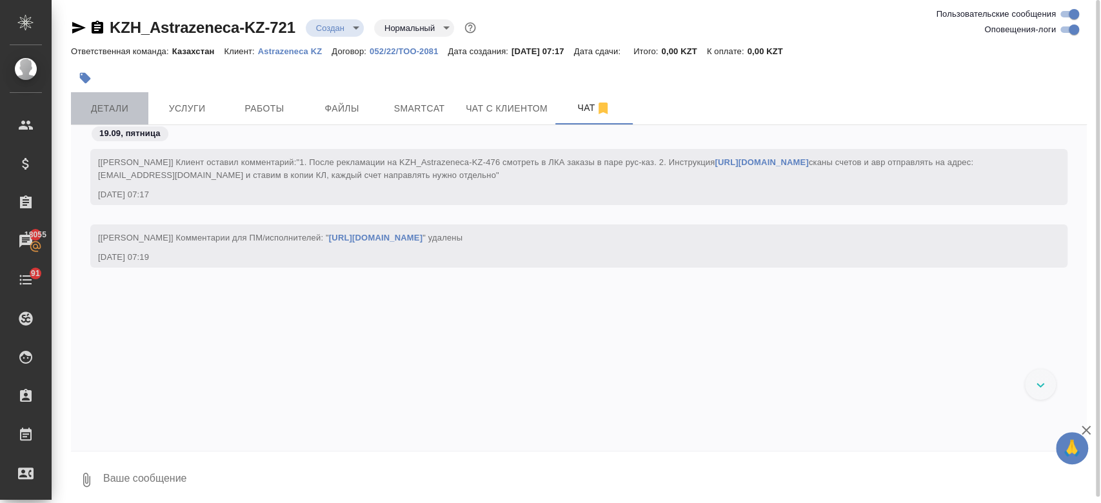
click at [119, 105] on span "Детали" at bounding box center [110, 109] width 62 height 16
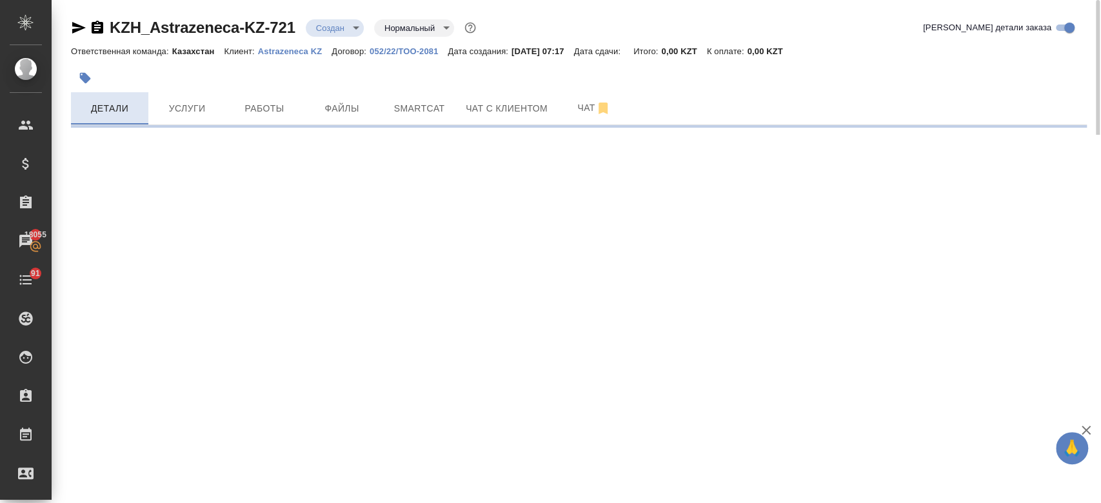
select select "RU"
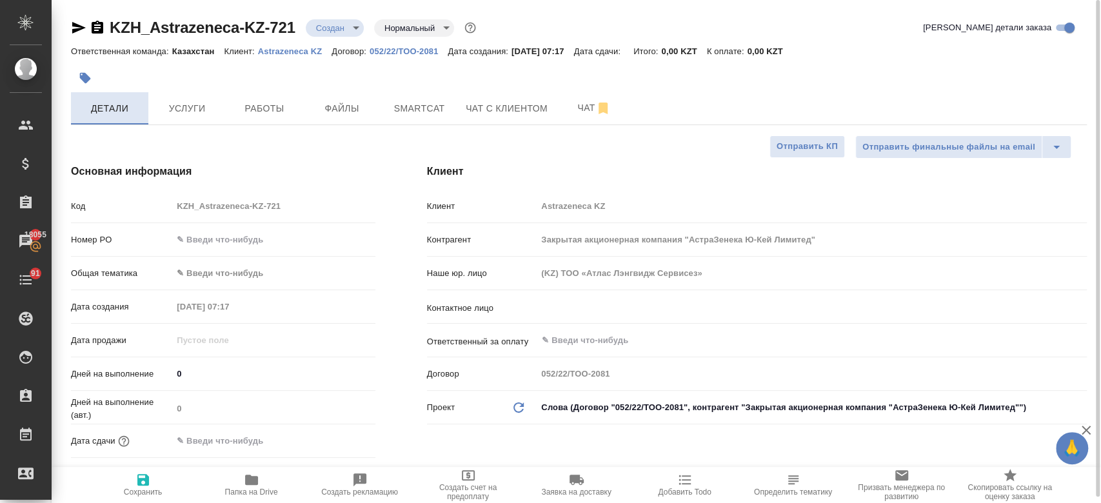
type textarea "x"
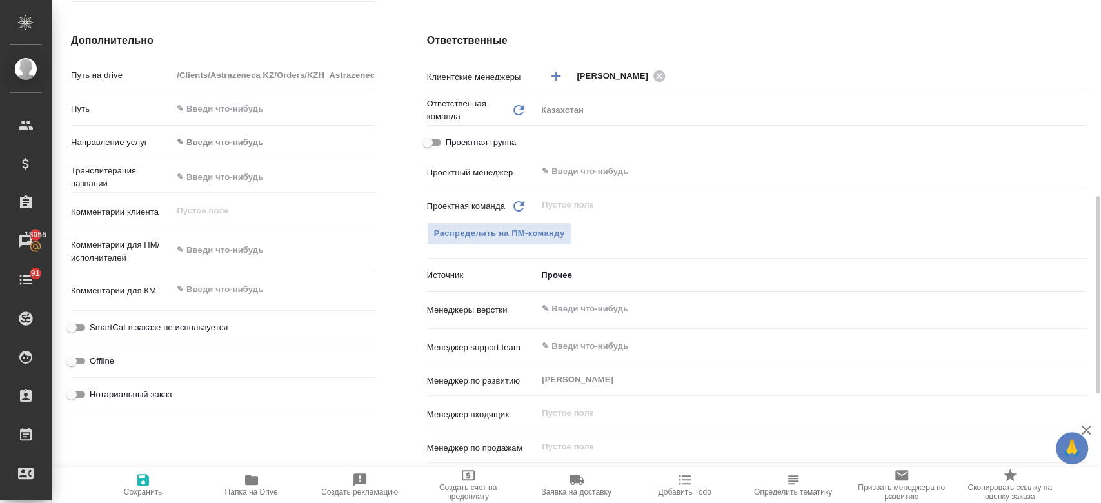
scroll to position [493, 0]
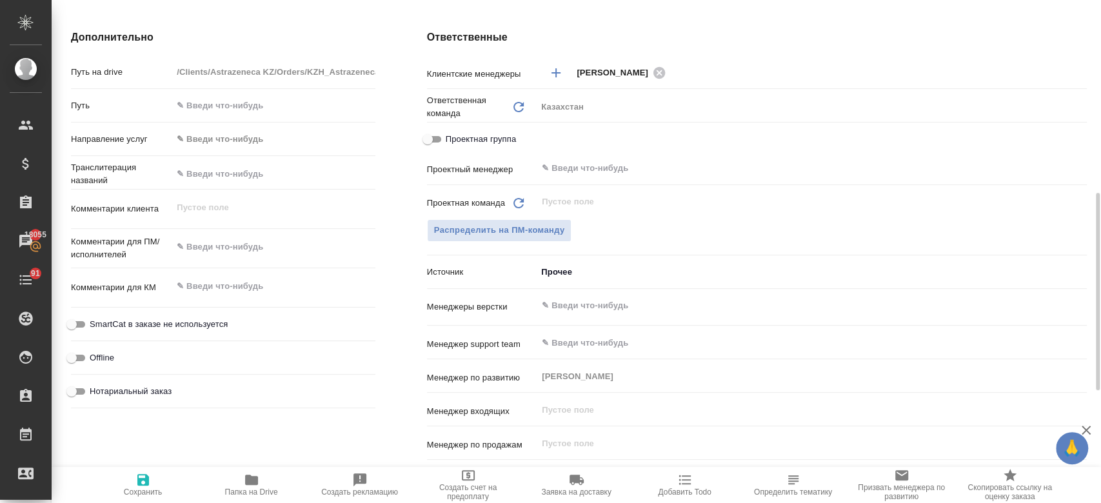
type textarea "x"
click at [221, 246] on textarea at bounding box center [273, 248] width 201 height 22
paste textarea "https://azcollaboration-my.sharepoint.com/personal/kphs074_astrazeneca_net/Docu…"
type textarea "https://azcollaboration-my.sharepoint.com/personal/kphs074_astrazeneca_net/Docu…"
type textarea "x"
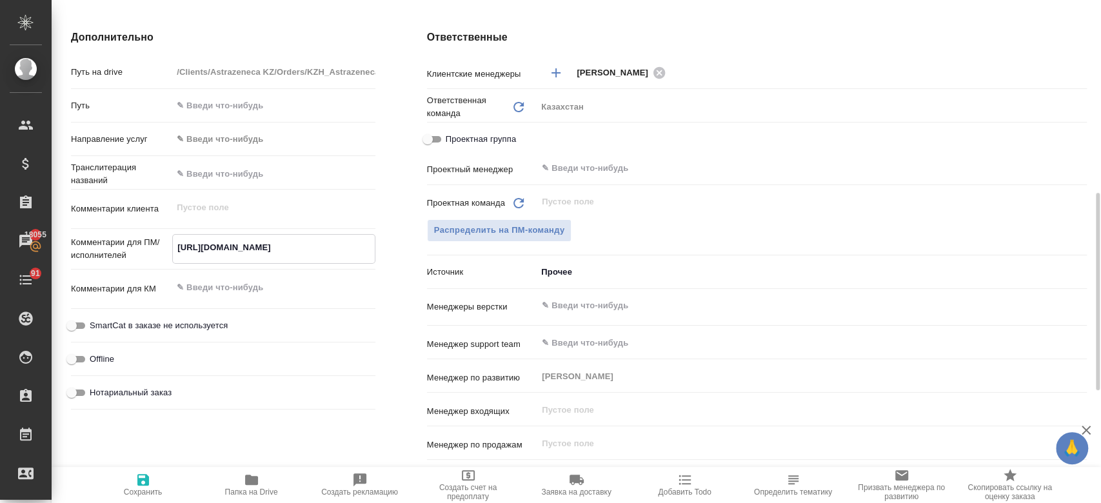
type textarea "x"
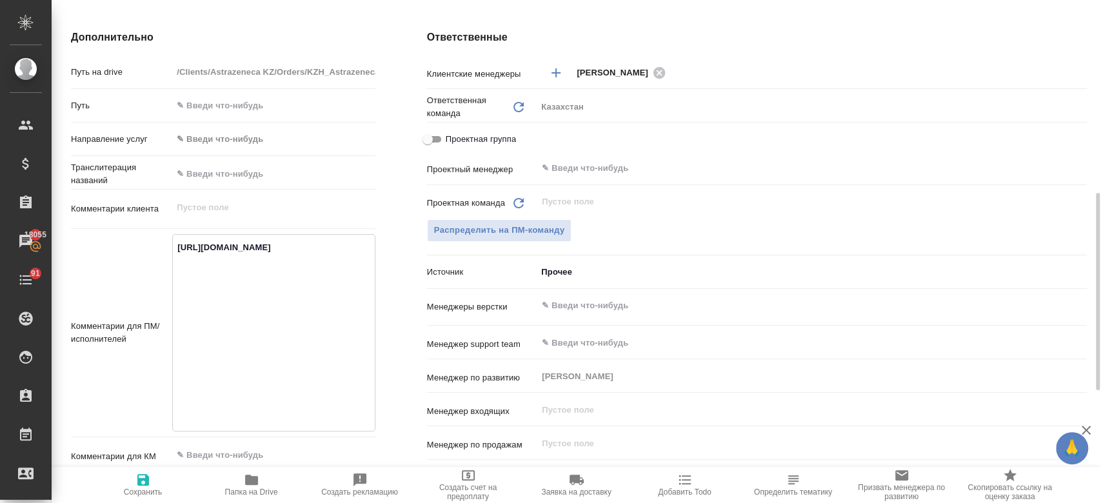
type textarea "https://azcollaboration-my.sharepoint.com/personal/kphs074_astrazeneca_net/Docu…"
type textarea "x"
type textarea "https://azcollaboration-my.sharepoint.com/personal/kphs074_astrazeneca_net/Docu…"
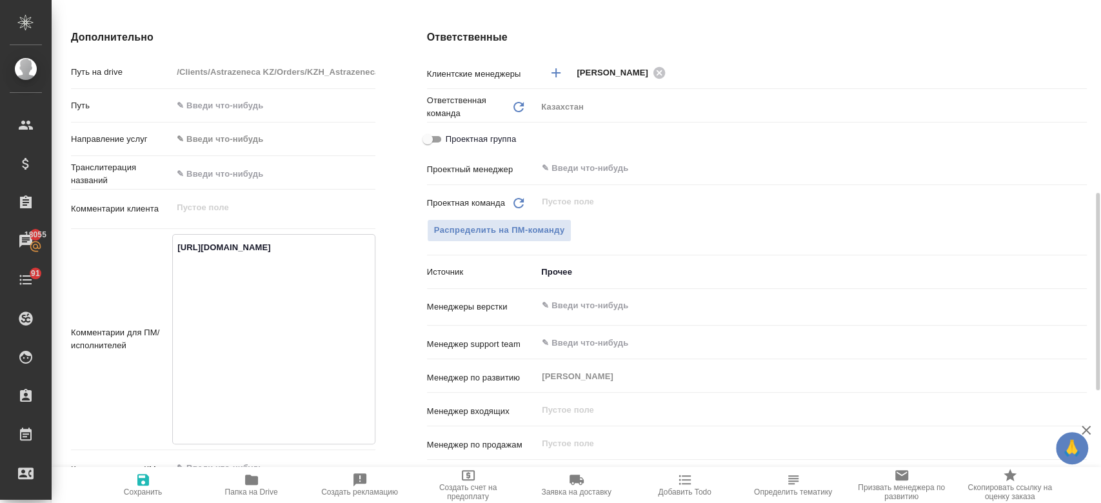
type textarea "x"
type textarea "https://azcollaboration-my.sharepoint.com/personal/kphs074_astrazeneca_net/Docu…"
type textarea "x"
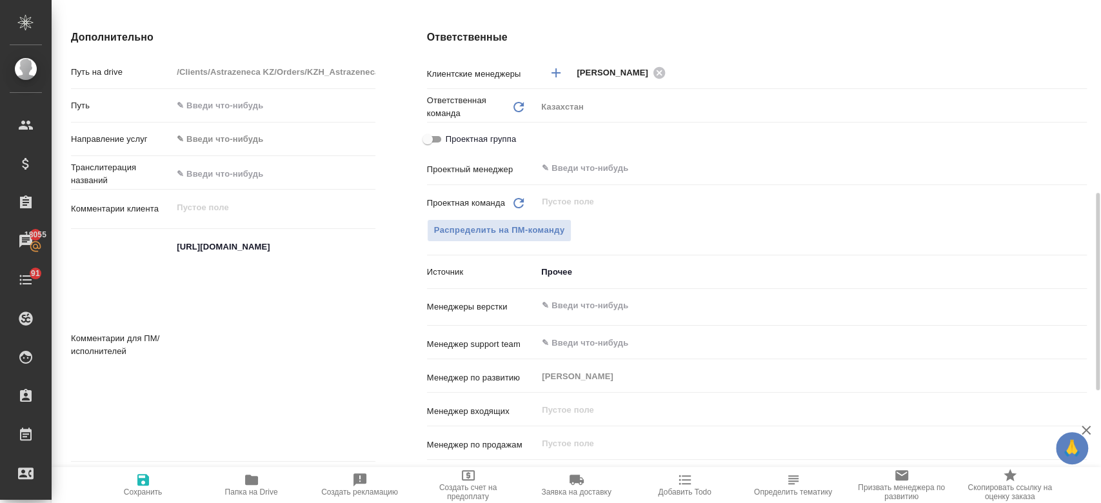
type textarea "x"
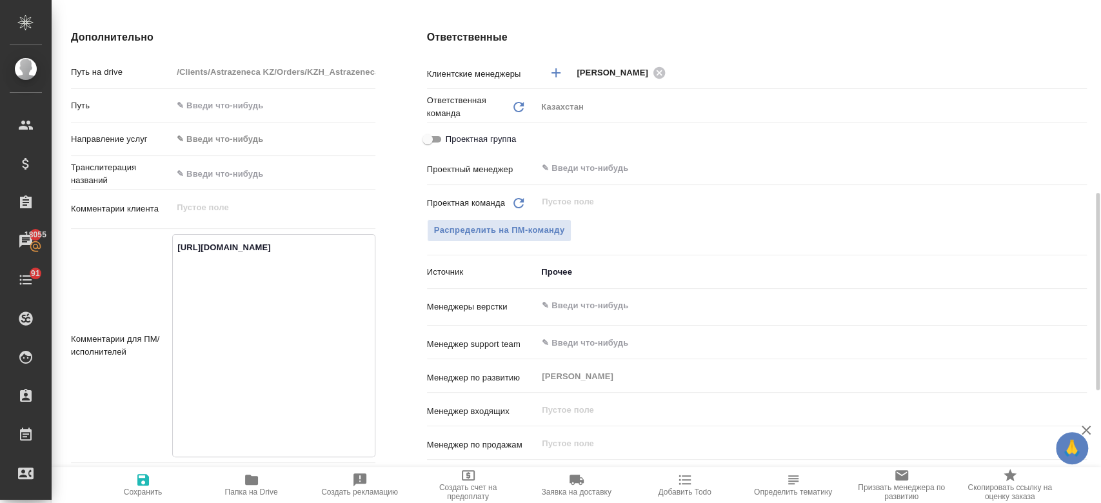
paste textarea "Прошу Вас помочь в адаптации ролика для Казахстана. Мне нужно только техника сд…"
type textarea "https://azcollaboration-my.sharepoint.com/personal/kphs074_astrazeneca_net/Docu…"
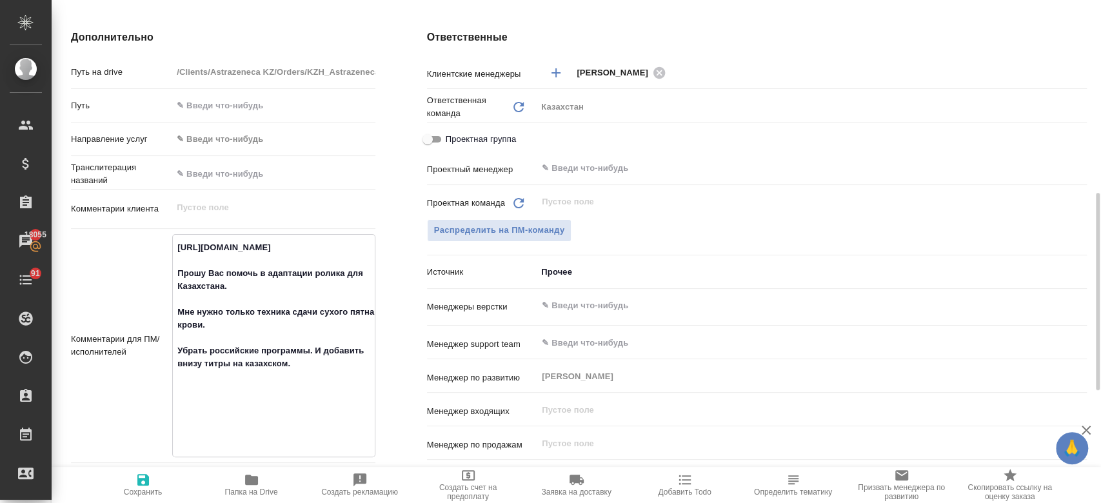
type textarea "x"
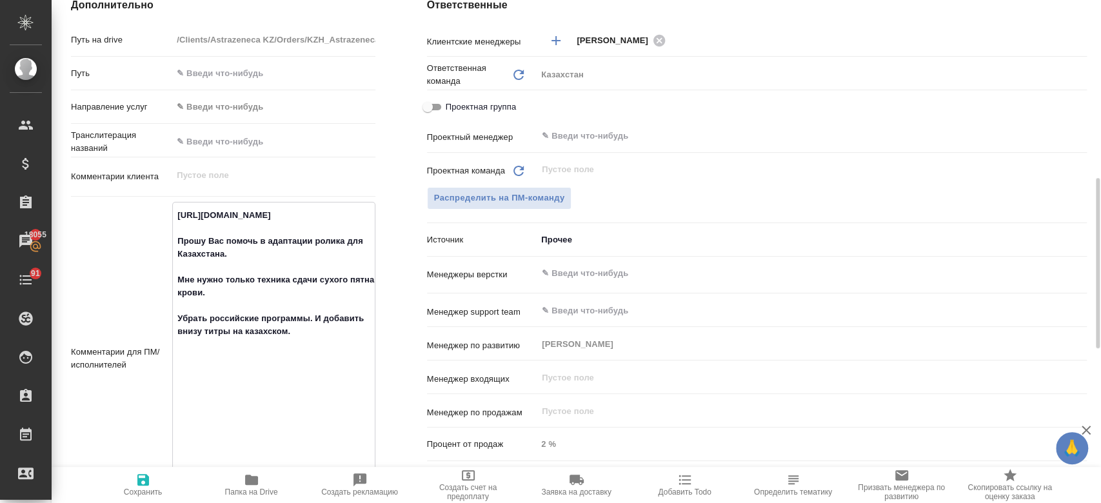
type textarea "https://azcollaboration-my.sharepoint.com/personal/kphs074_astrazeneca_net/Docu…"
type textarea "x"
click at [141, 485] on icon "button" at bounding box center [143, 480] width 12 height 12
type textarea "x"
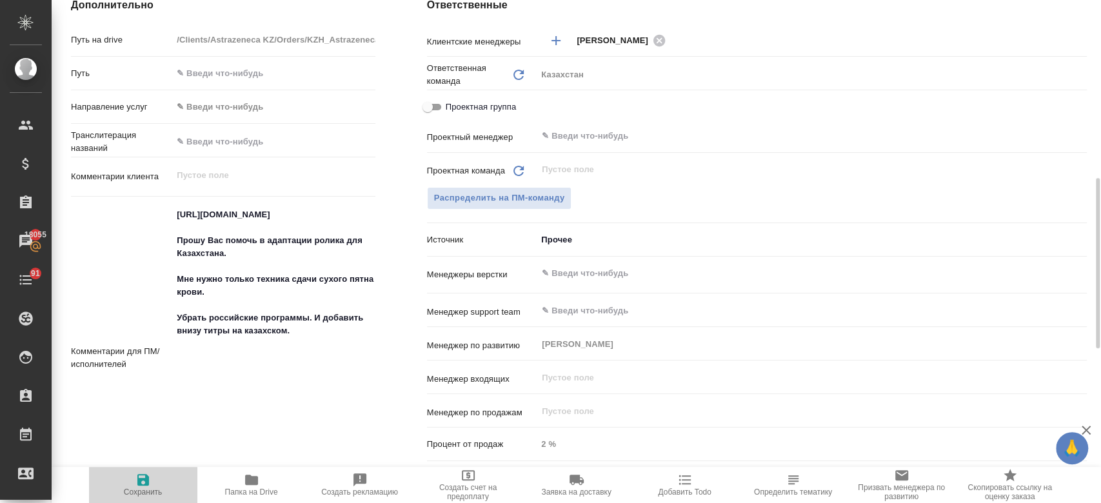
type textarea "x"
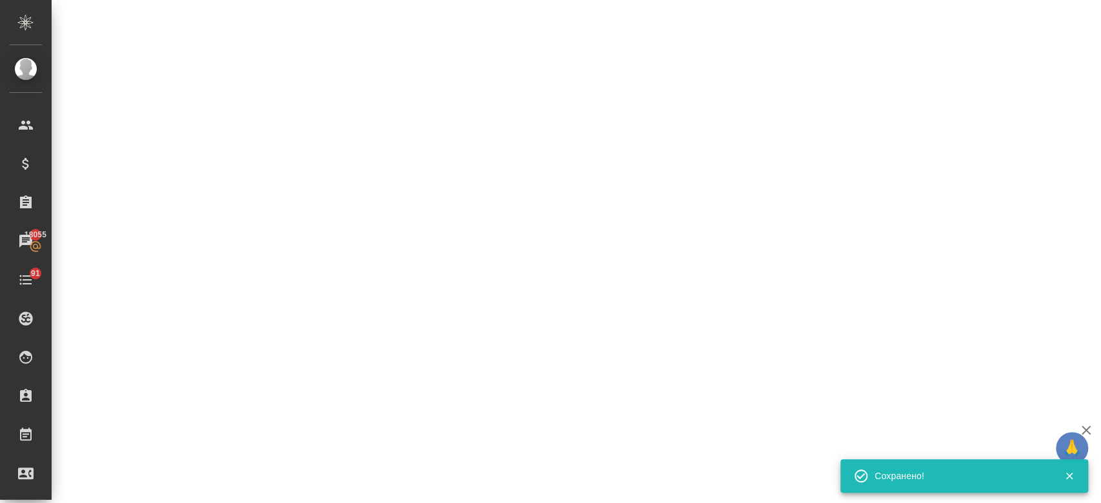
select select "RU"
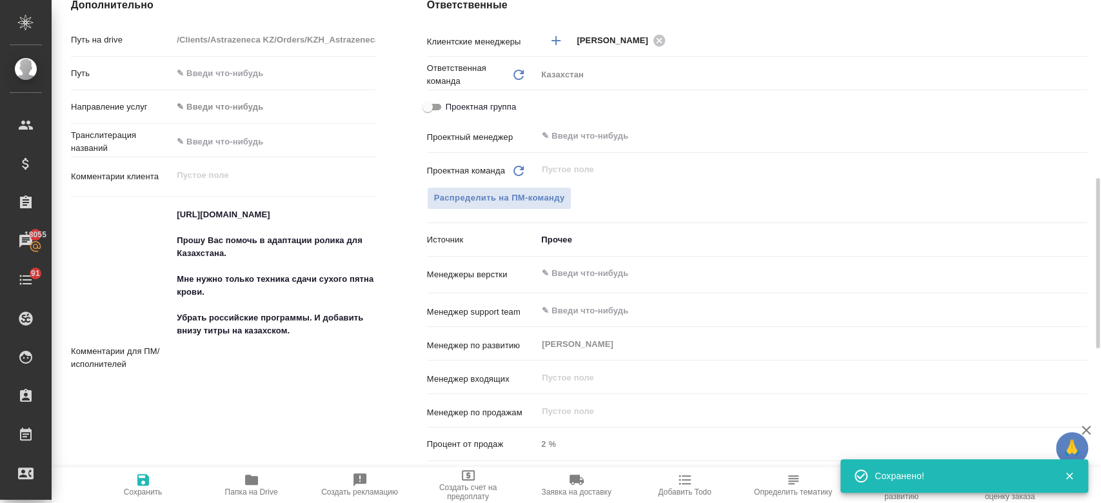
type textarea "x"
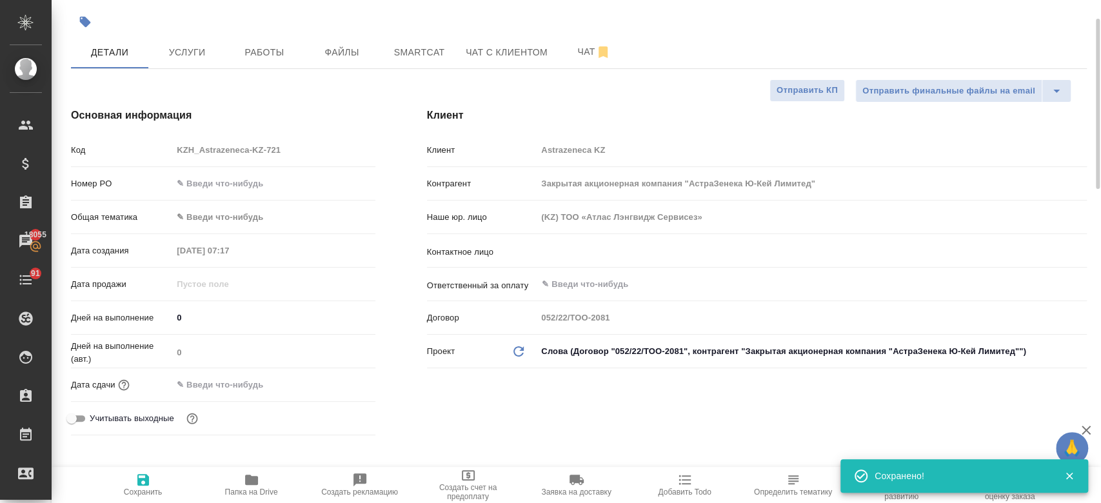
scroll to position [50, 0]
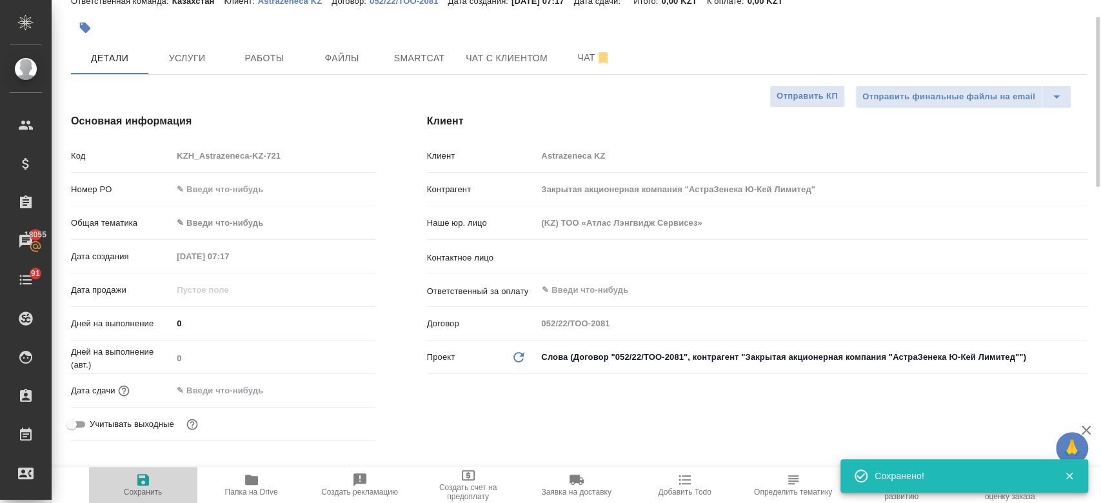
click at [142, 496] on span "Сохранить" at bounding box center [143, 492] width 39 height 9
type textarea "x"
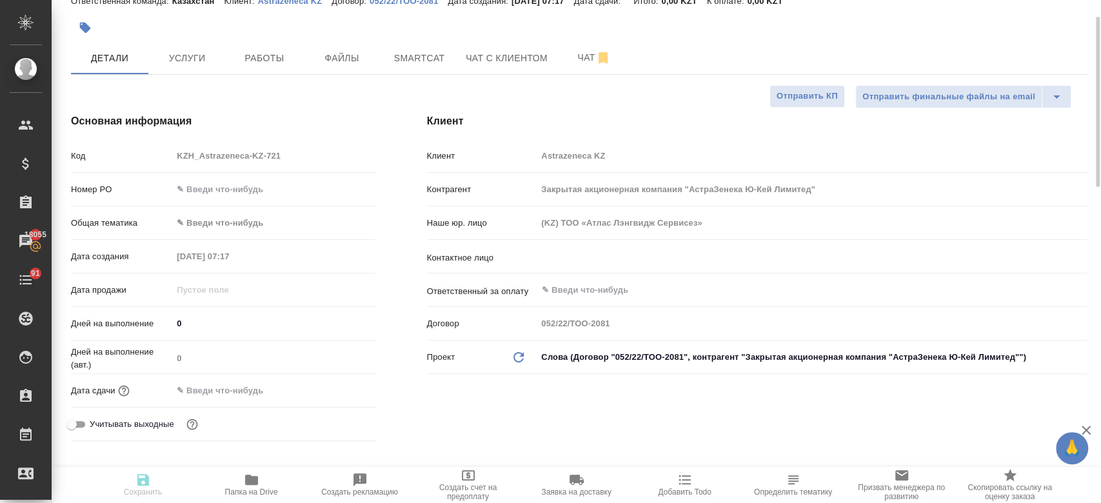
type textarea "x"
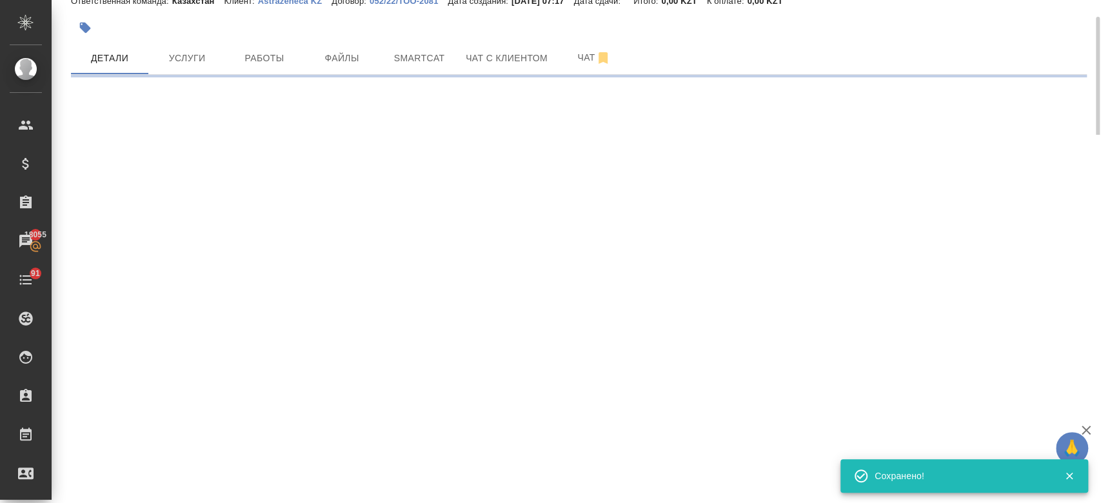
select select "RU"
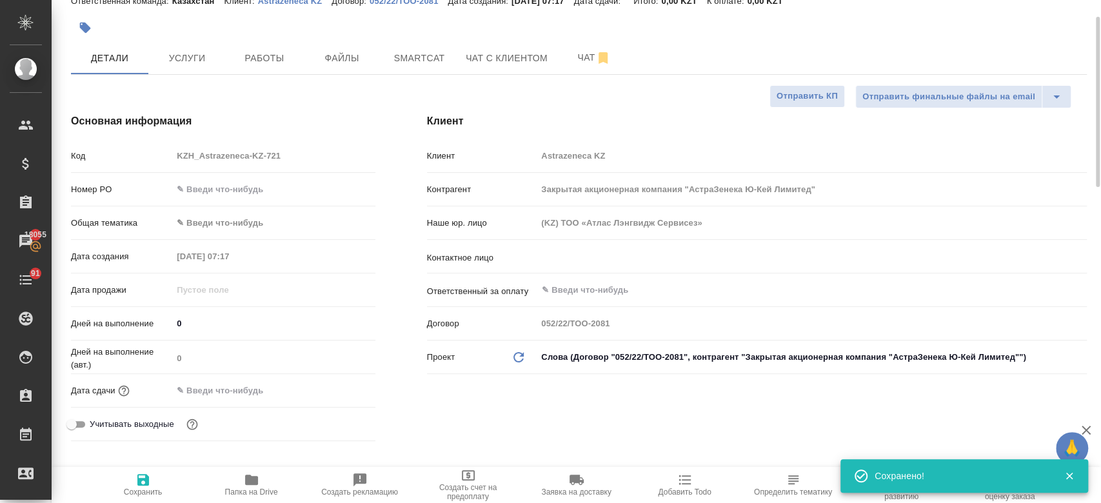
type textarea "x"
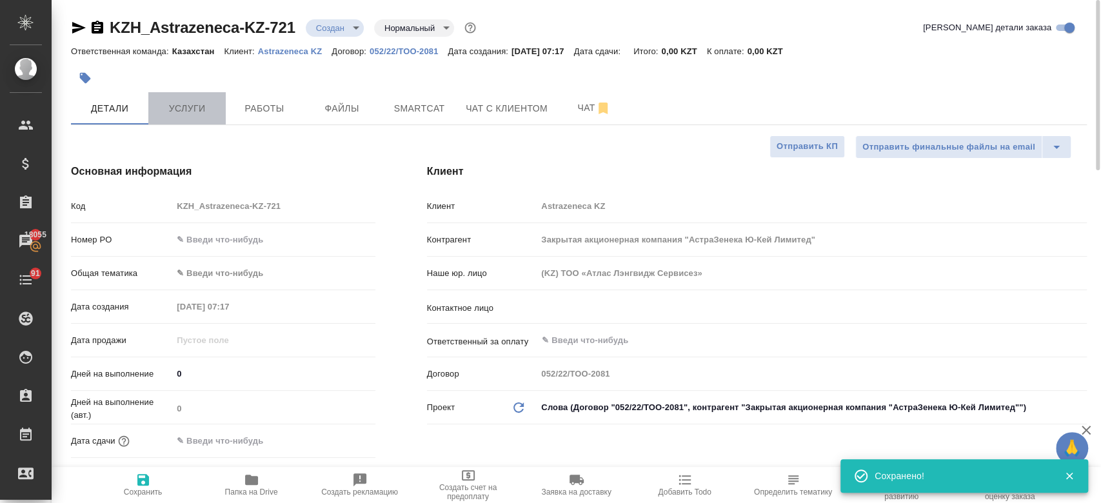
click at [195, 115] on span "Услуги" at bounding box center [187, 109] width 62 height 16
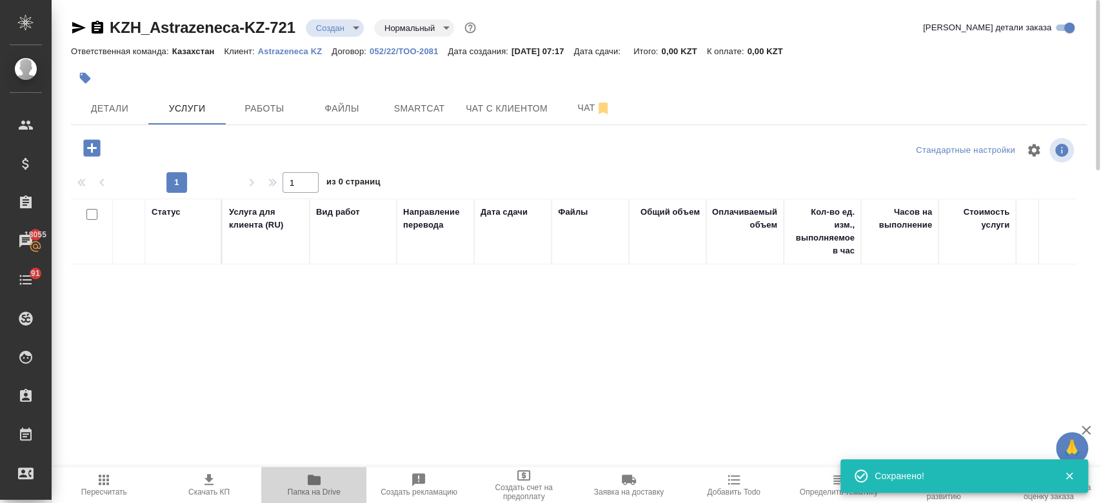
click at [321, 483] on icon "button" at bounding box center [313, 479] width 15 height 15
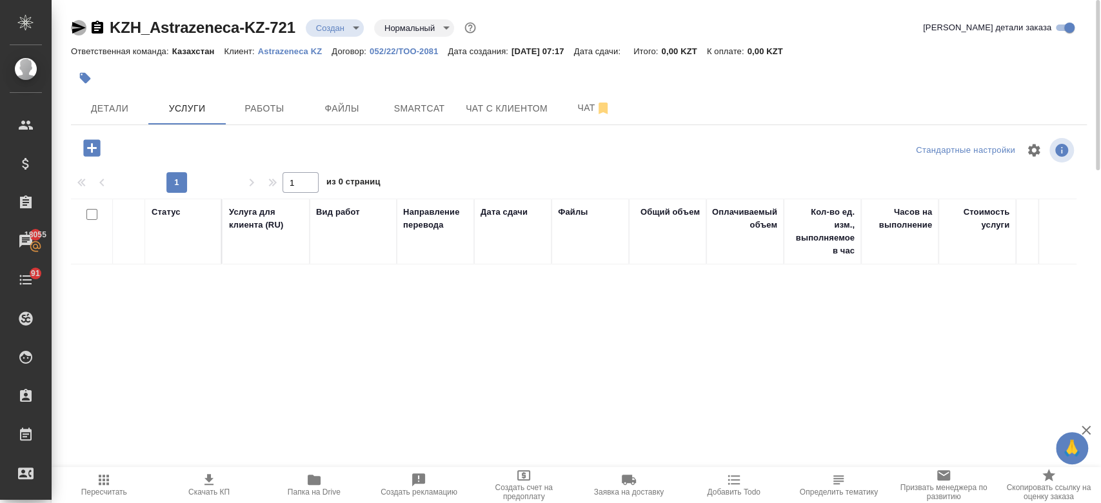
click at [80, 27] on icon "button" at bounding box center [79, 28] width 14 height 12
click at [439, 78] on div at bounding box center [409, 78] width 677 height 28
click at [430, 80] on div at bounding box center [409, 78] width 677 height 28
click at [433, 86] on div at bounding box center [409, 78] width 677 height 28
click at [320, 490] on span "Папка на Drive" at bounding box center [314, 492] width 53 height 9
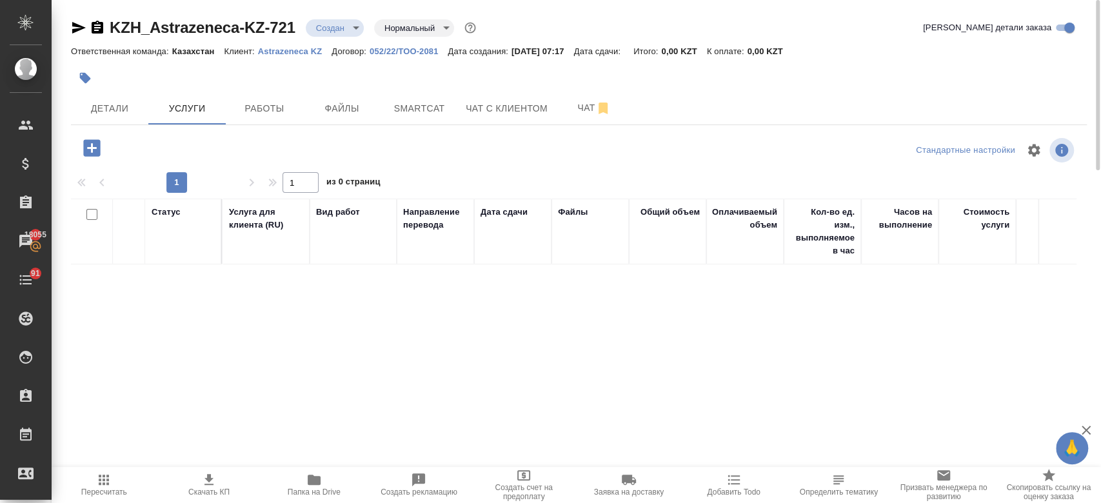
click at [281, 50] on p "Astrazeneca KZ" at bounding box center [295, 51] width 74 height 10
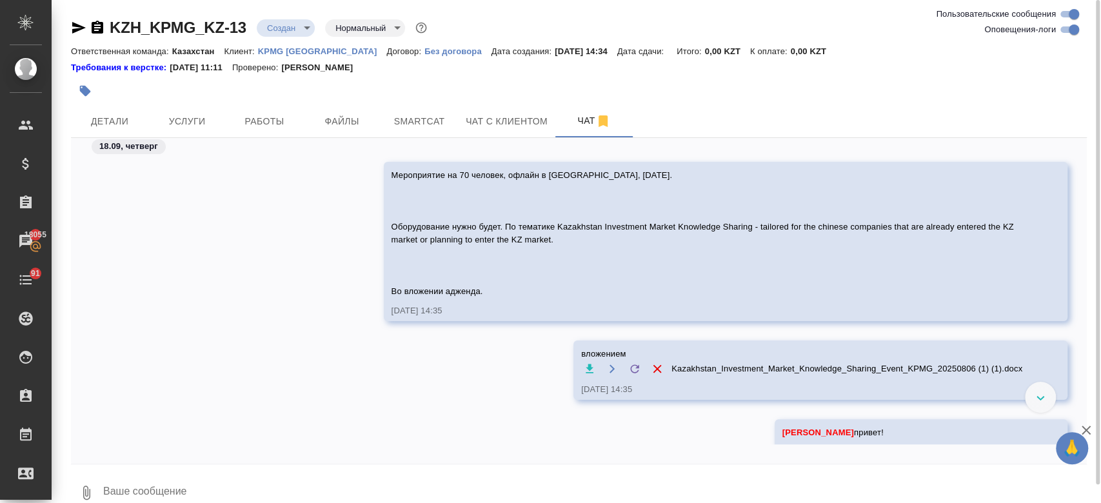
scroll to position [19, 0]
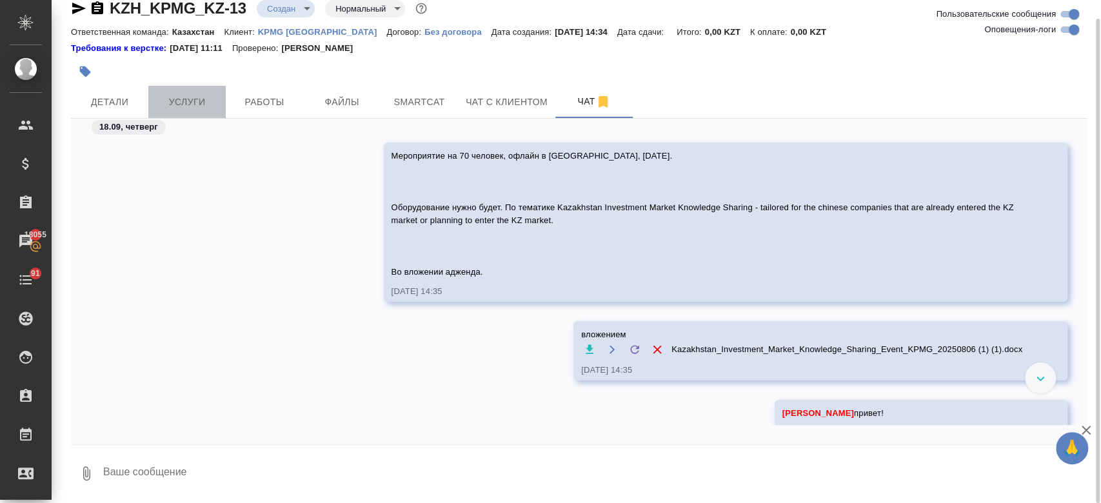
click at [195, 90] on button "Услуги" at bounding box center [186, 102] width 77 height 32
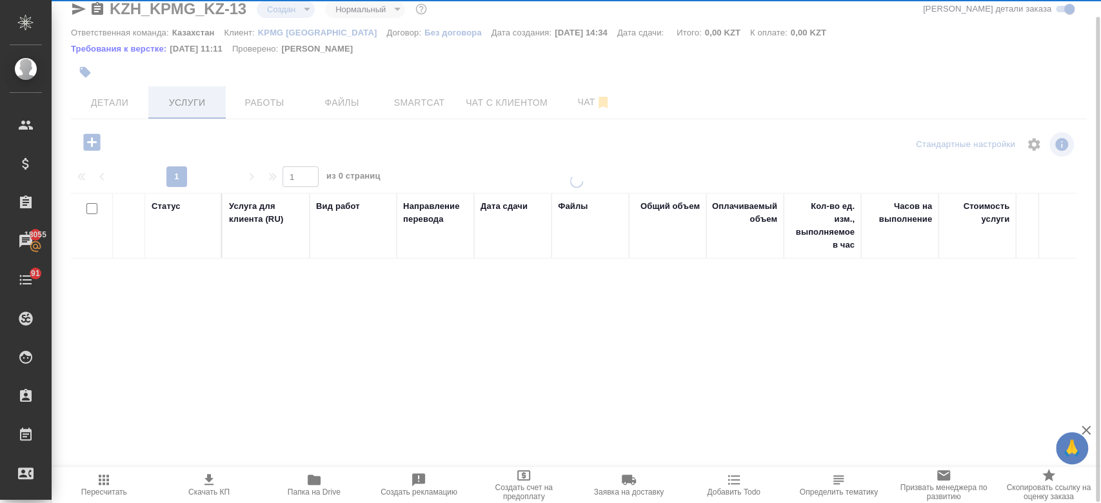
scroll to position [18, 0]
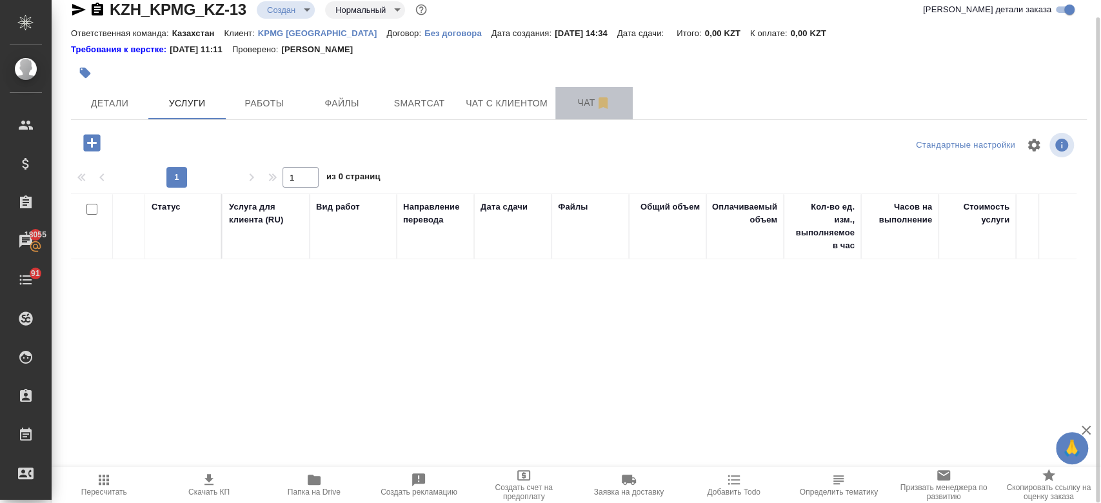
click at [572, 106] on span "Чат" at bounding box center [594, 103] width 62 height 16
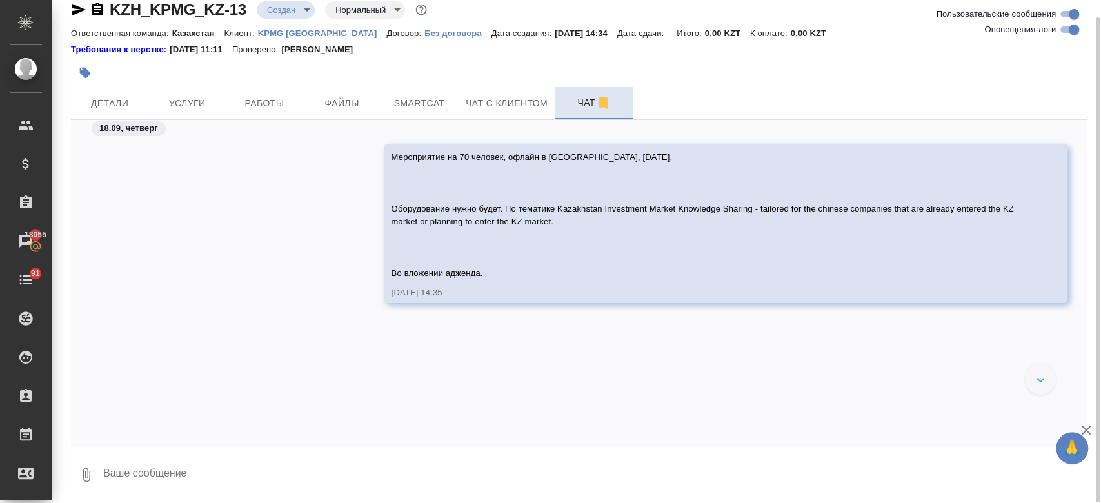
scroll to position [115, 0]
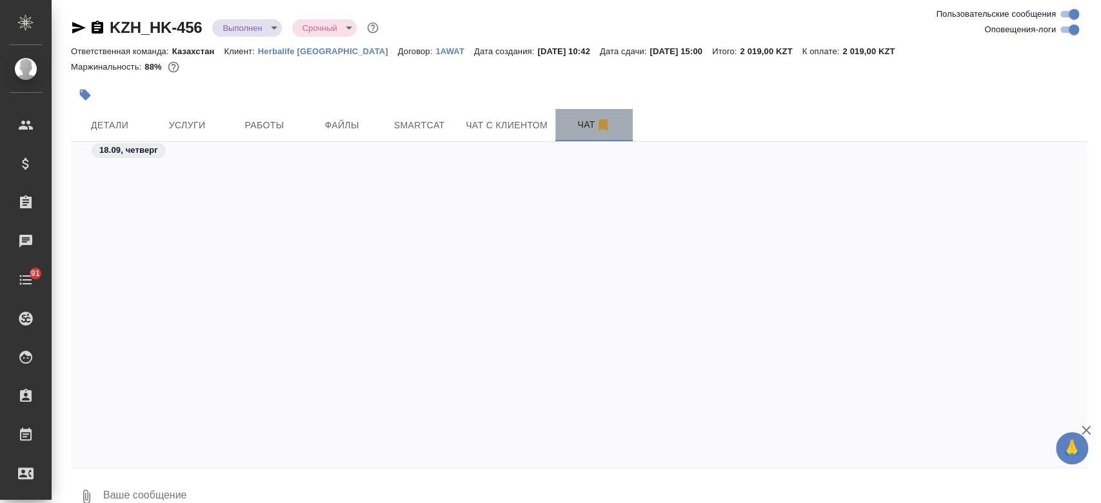
click at [576, 132] on span "Чат" at bounding box center [594, 125] width 62 height 16
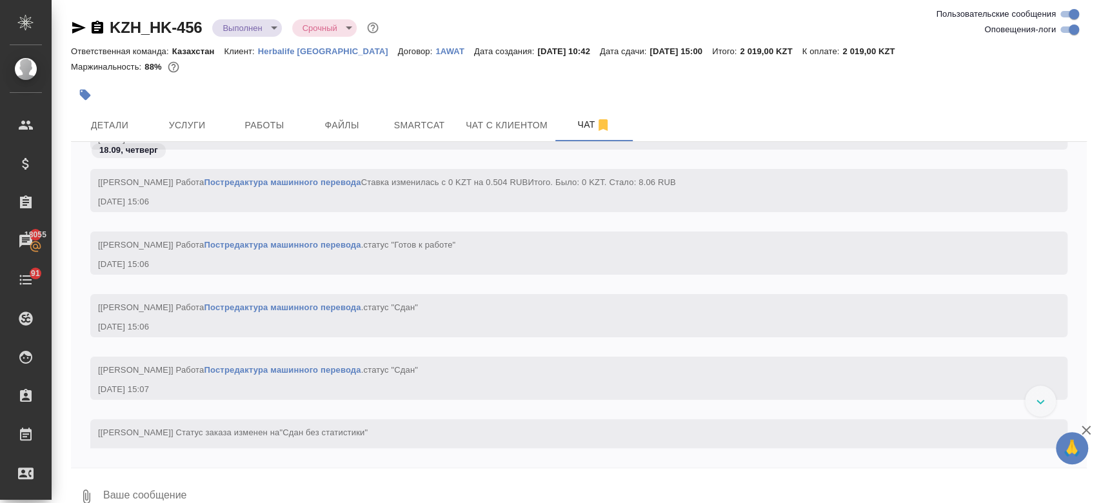
scroll to position [7411, 0]
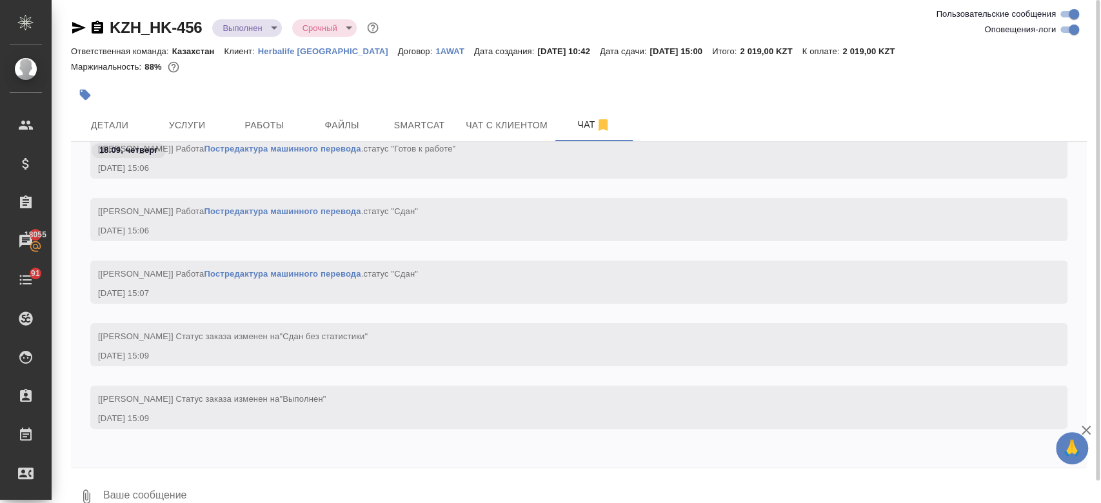
click at [453, 81] on div at bounding box center [409, 95] width 677 height 28
click at [370, 79] on div at bounding box center [579, 79] width 1016 height 3
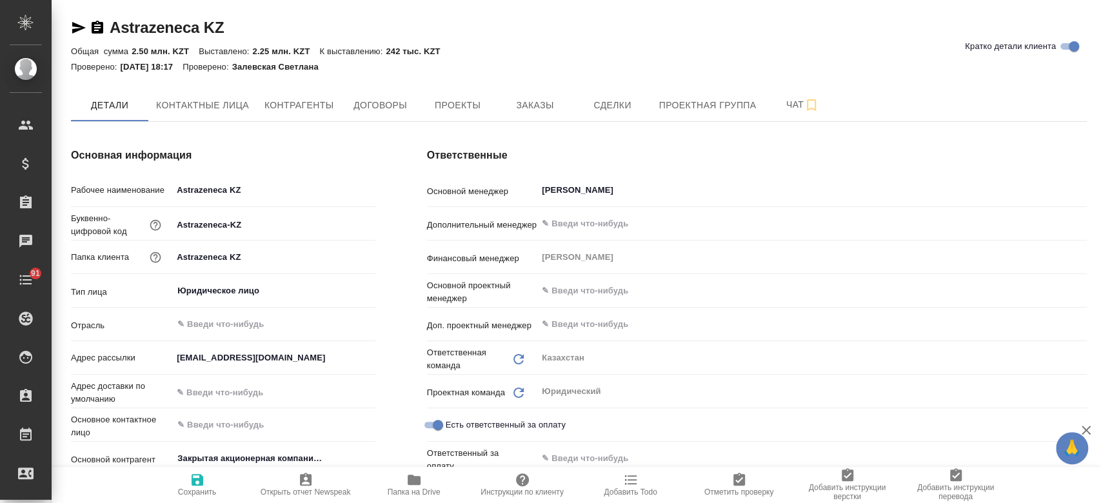
type textarea "x"
click at [537, 112] on span "Заказы" at bounding box center [535, 105] width 62 height 16
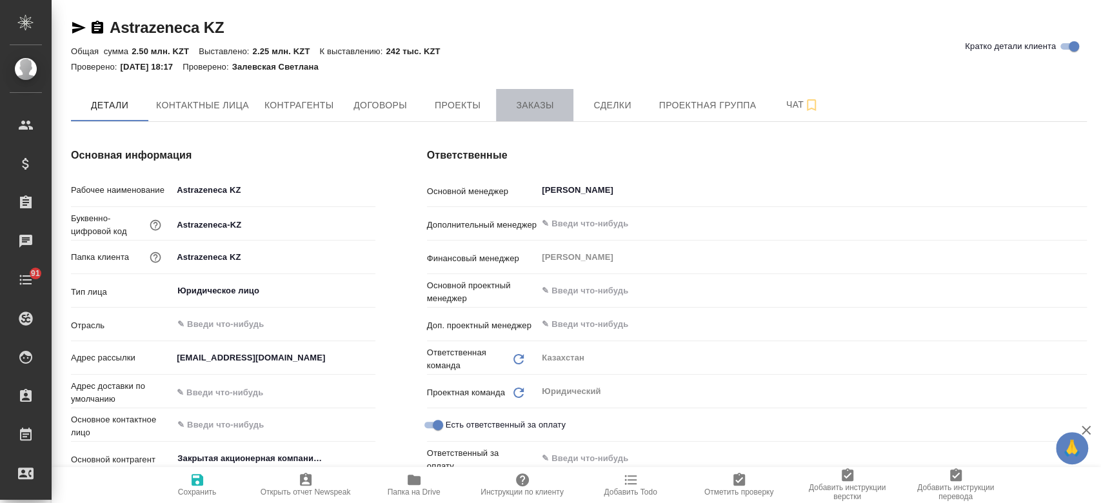
type textarea "x"
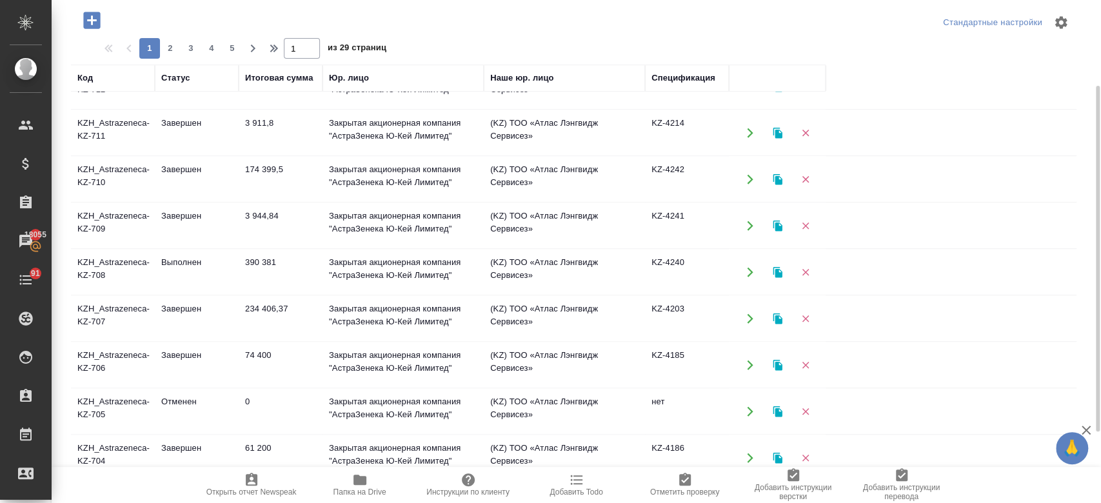
scroll to position [448, 0]
click at [190, 266] on td "Выполнен" at bounding box center [197, 270] width 84 height 45
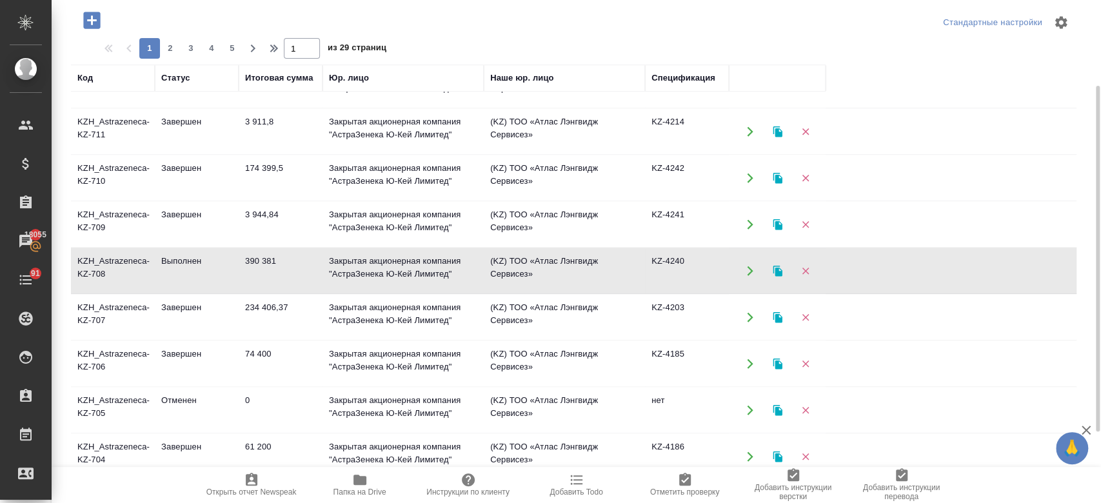
click at [190, 266] on td "Выполнен" at bounding box center [197, 270] width 84 height 45
click at [161, 308] on td "Завершен" at bounding box center [197, 317] width 84 height 45
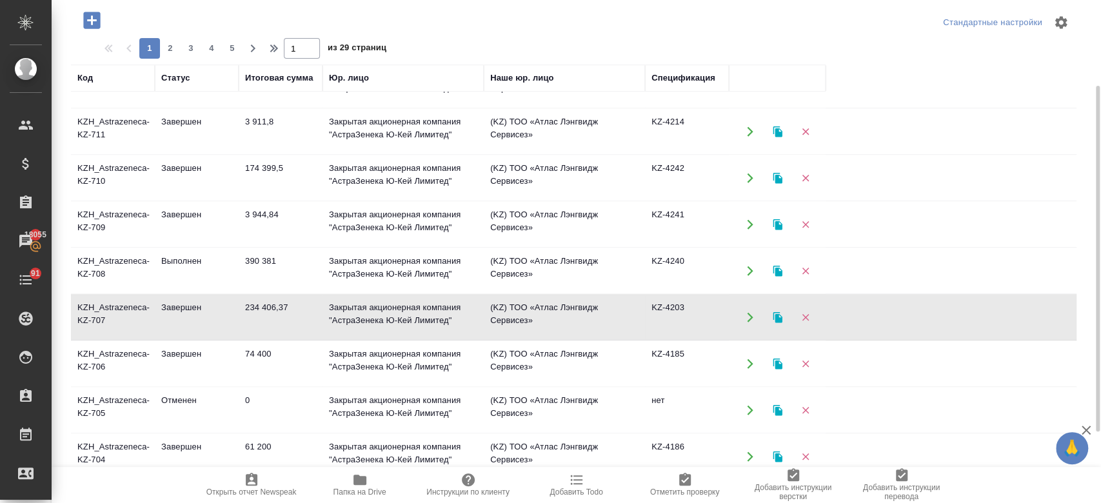
click at [161, 308] on td "Завершен" at bounding box center [197, 317] width 84 height 45
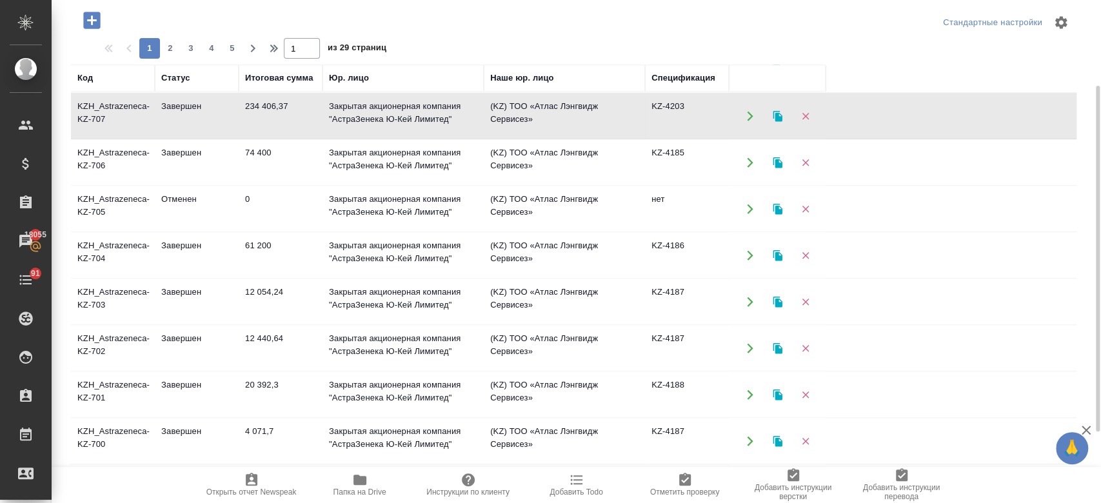
scroll to position [683, 0]
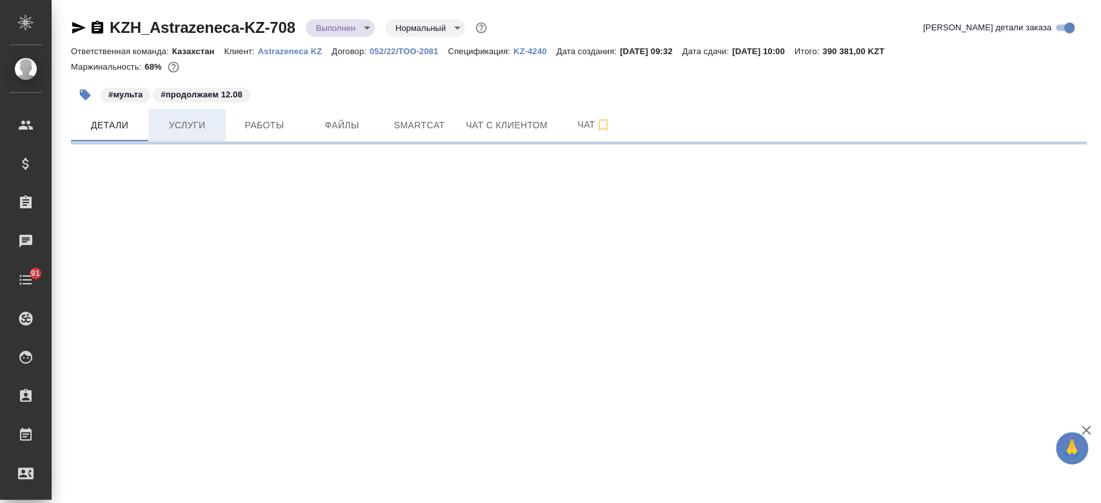
select select "RU"
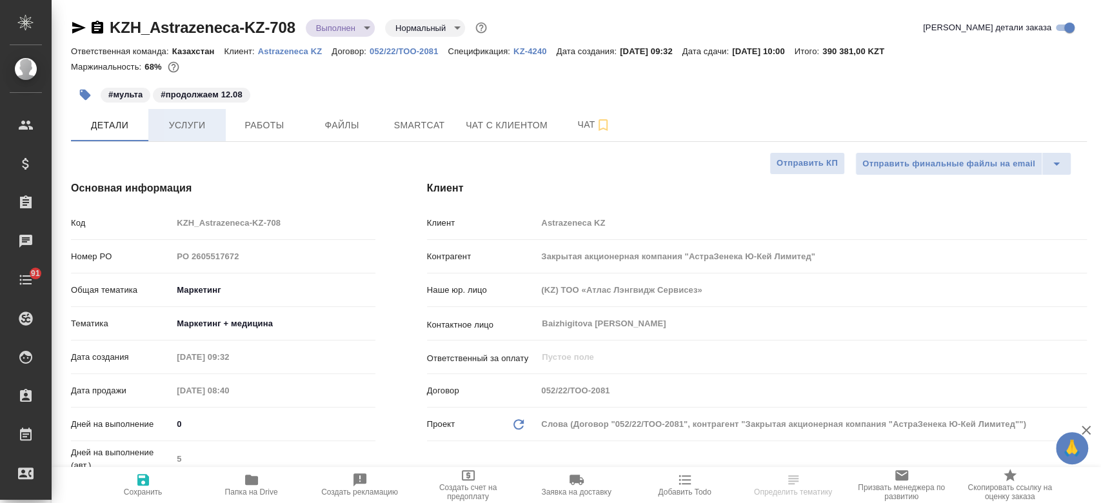
type textarea "x"
click at [188, 121] on span "Услуги" at bounding box center [187, 125] width 62 height 16
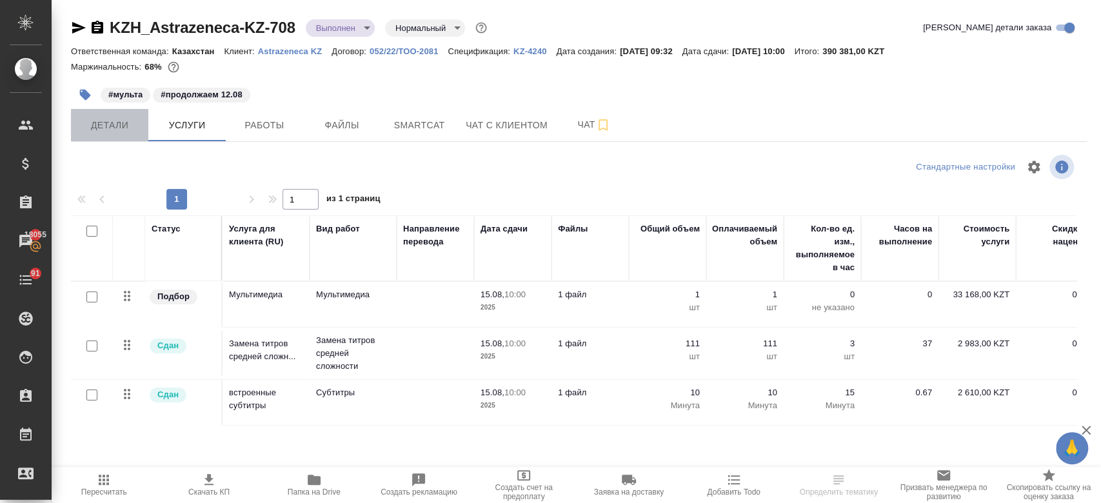
click at [121, 135] on button "Детали" at bounding box center [109, 125] width 77 height 32
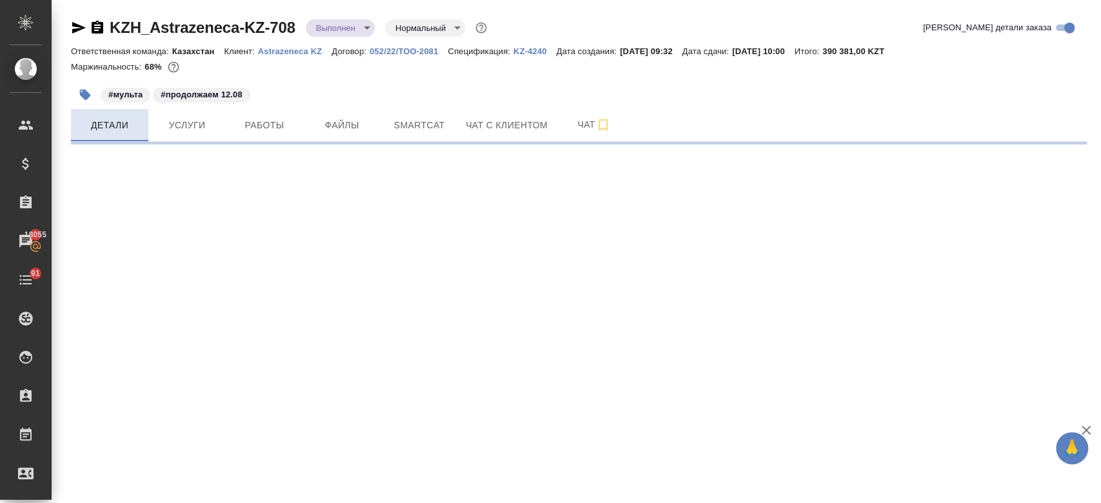
select select "RU"
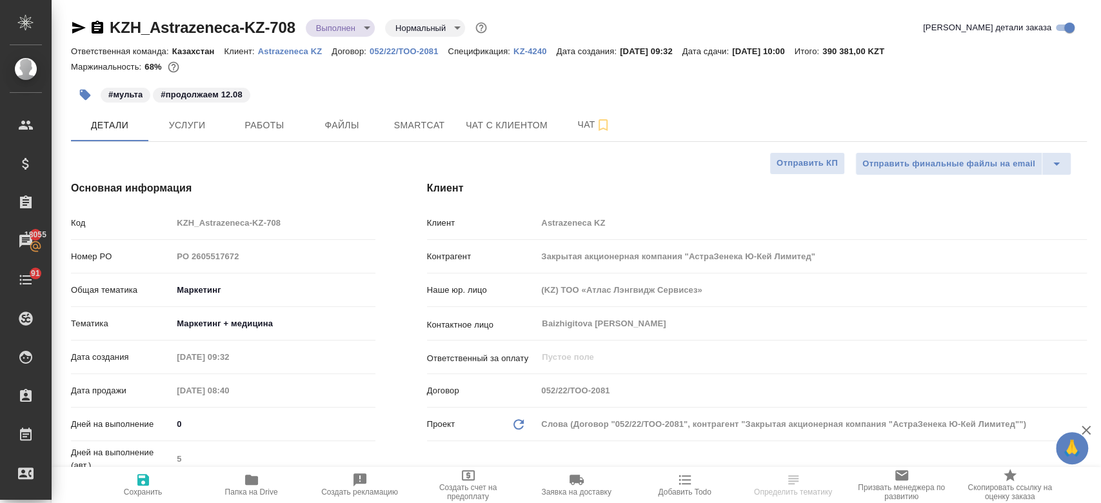
type textarea "x"
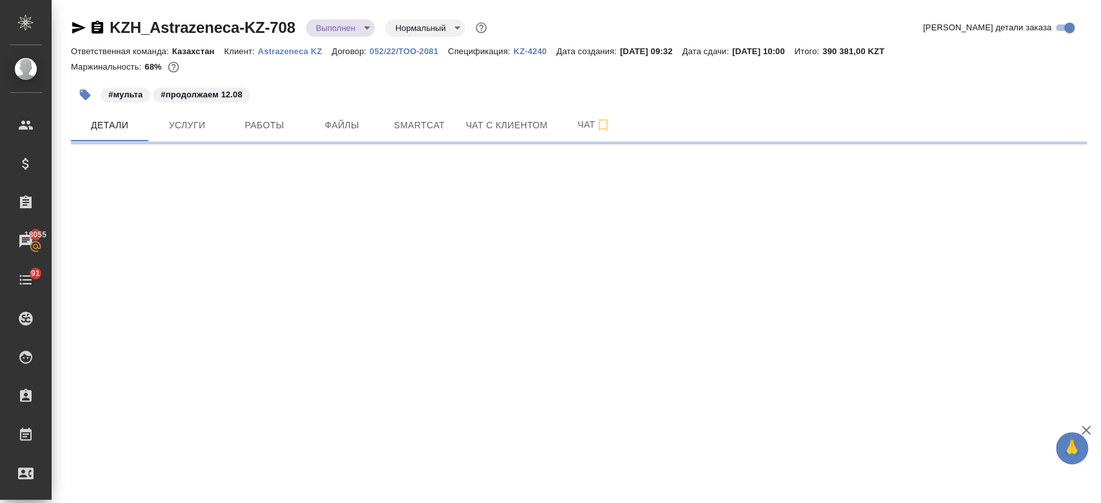
select select "RU"
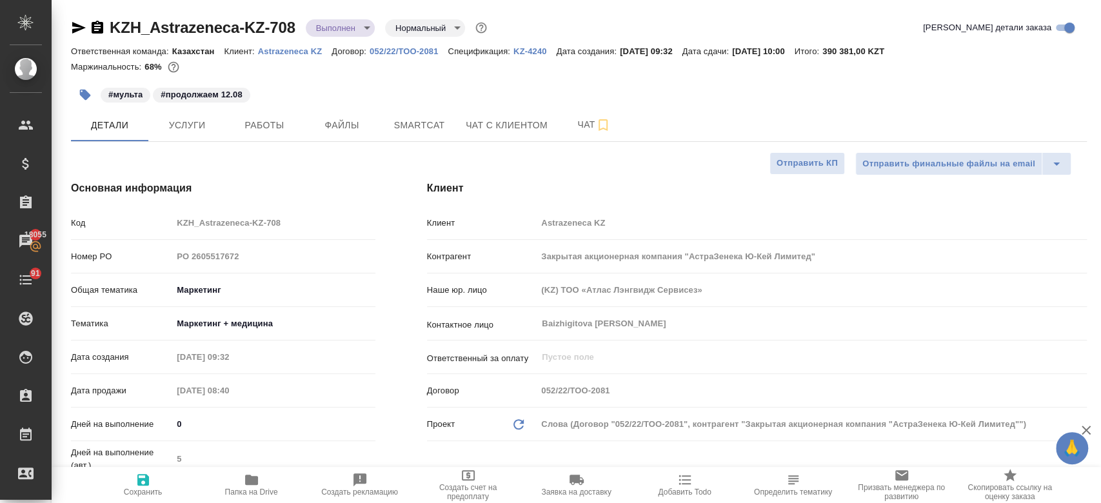
type textarea "x"
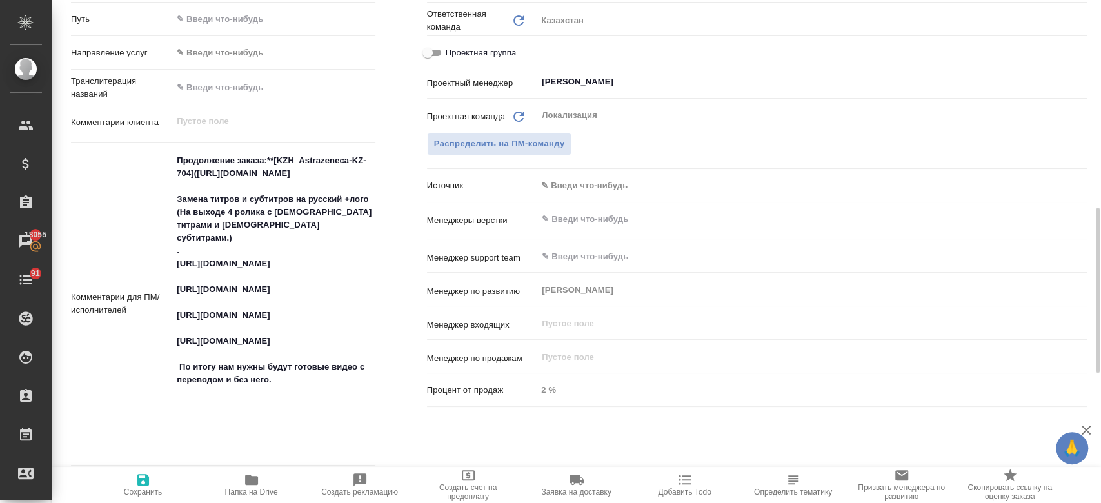
scroll to position [629, 0]
type textarea "x"
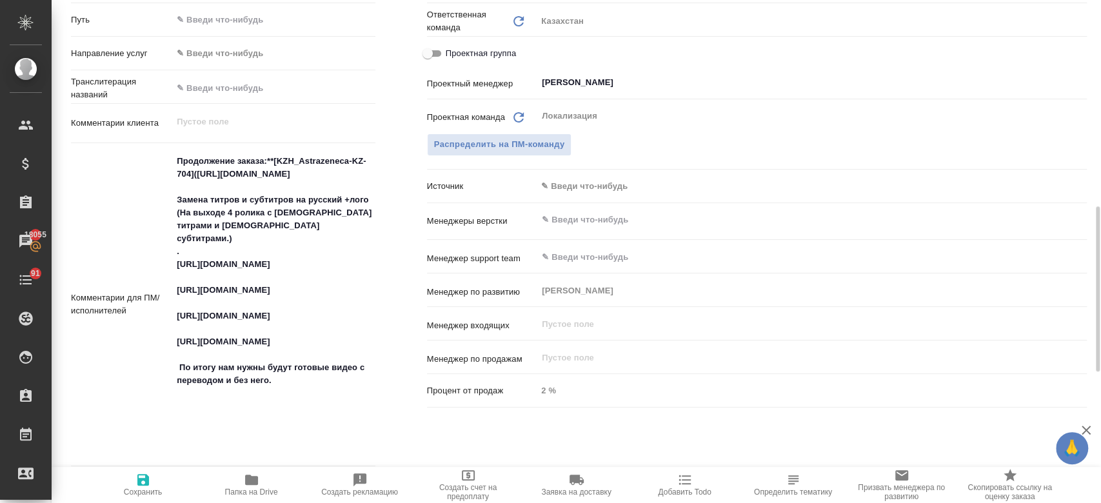
type textarea "x"
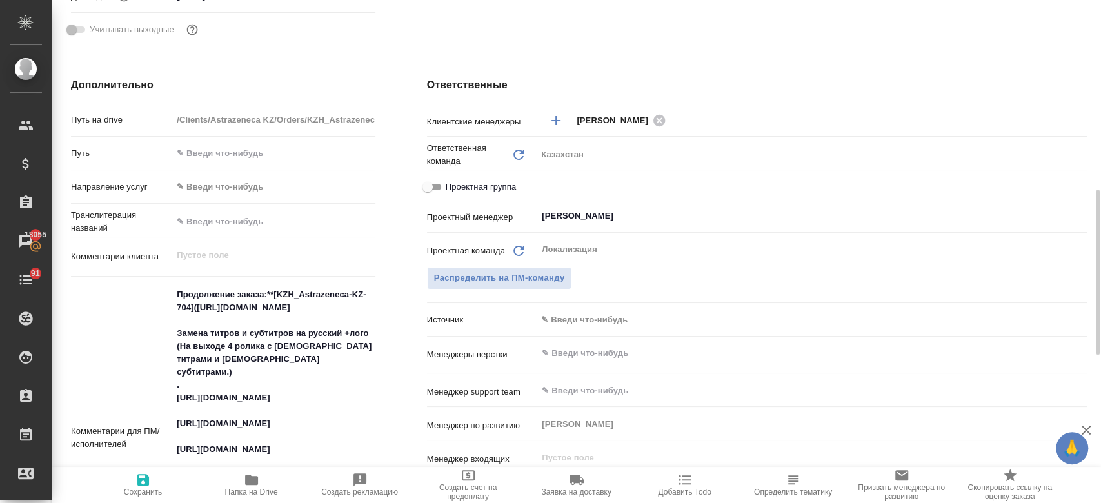
scroll to position [492, 0]
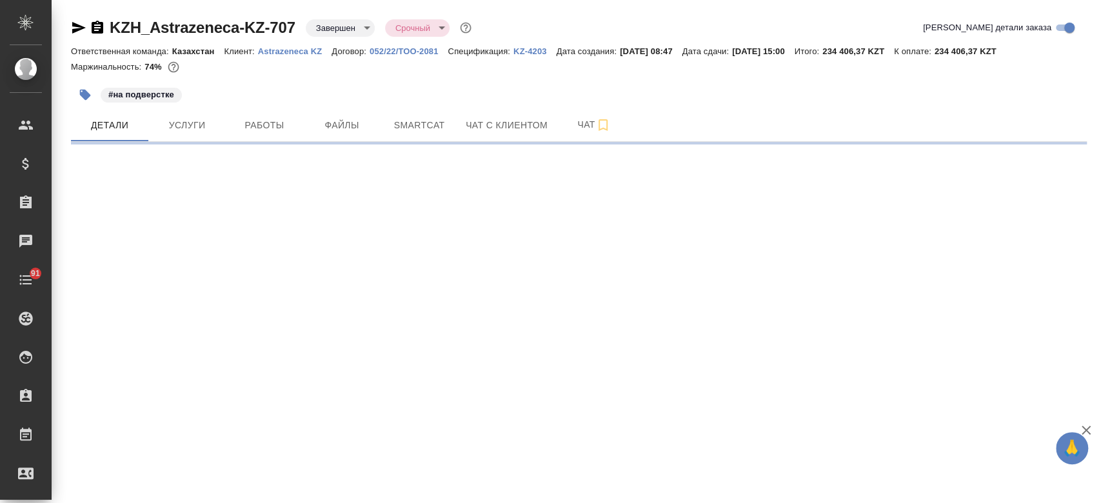
select select "RU"
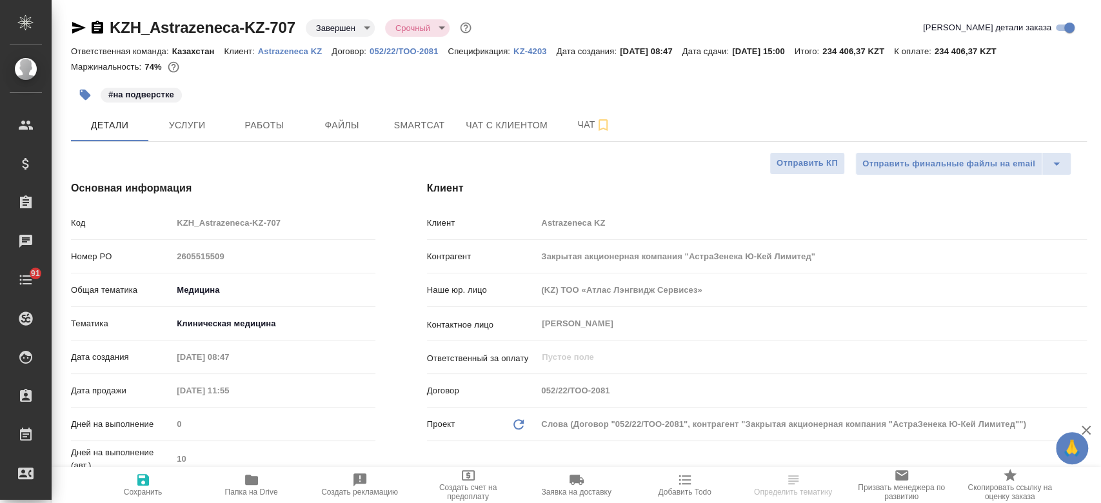
type textarea "x"
